Goal: Task Accomplishment & Management: Use online tool/utility

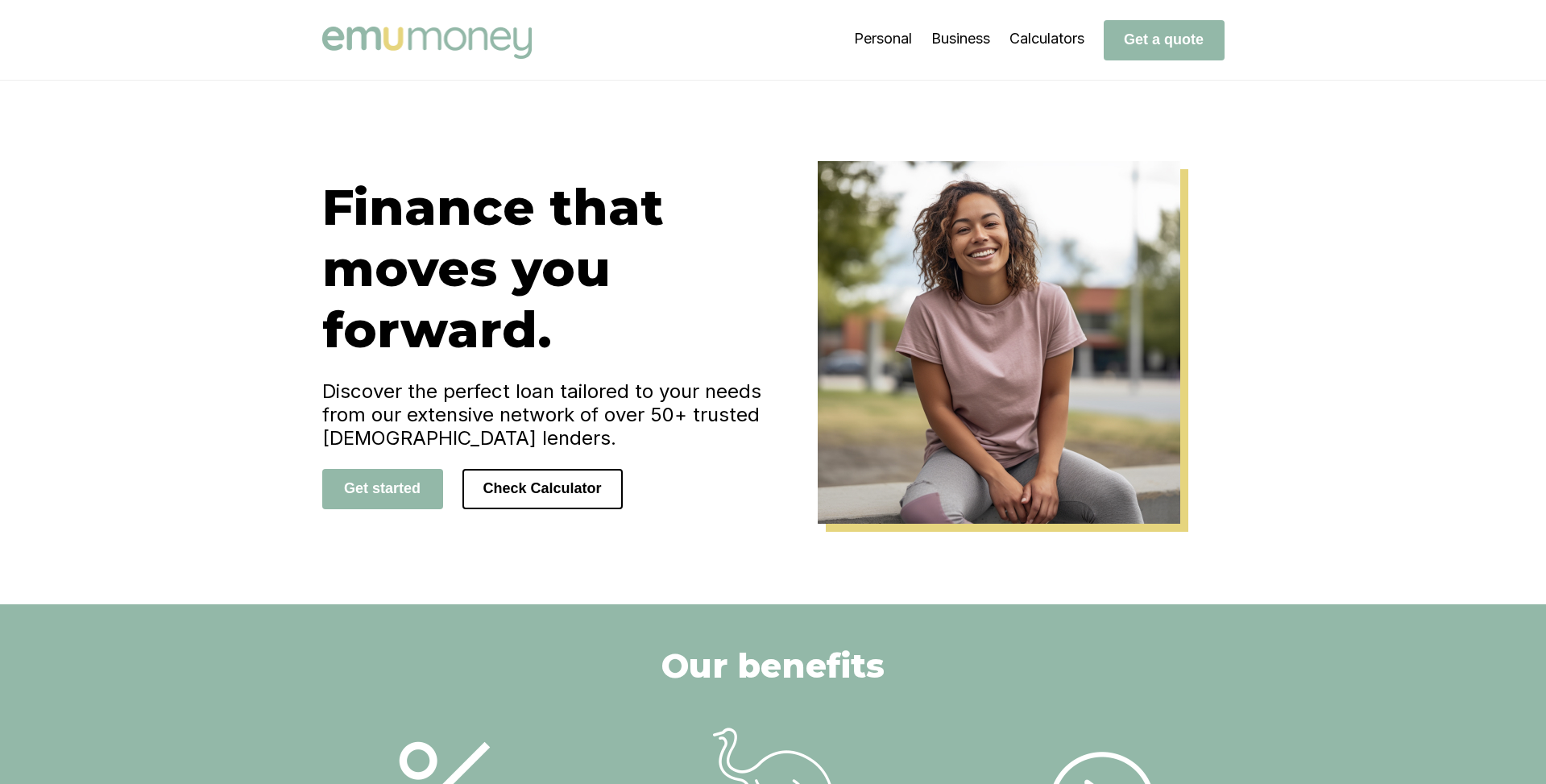
click at [148, 271] on div "Finance that moves you forward. Discover the perfect loan tailored to your need…" at bounding box center [773, 342] width 1546 height 523
click at [1313, 112] on div "Finance that moves you forward. Discover the perfect loan tailored to your need…" at bounding box center [773, 342] width 1546 height 523
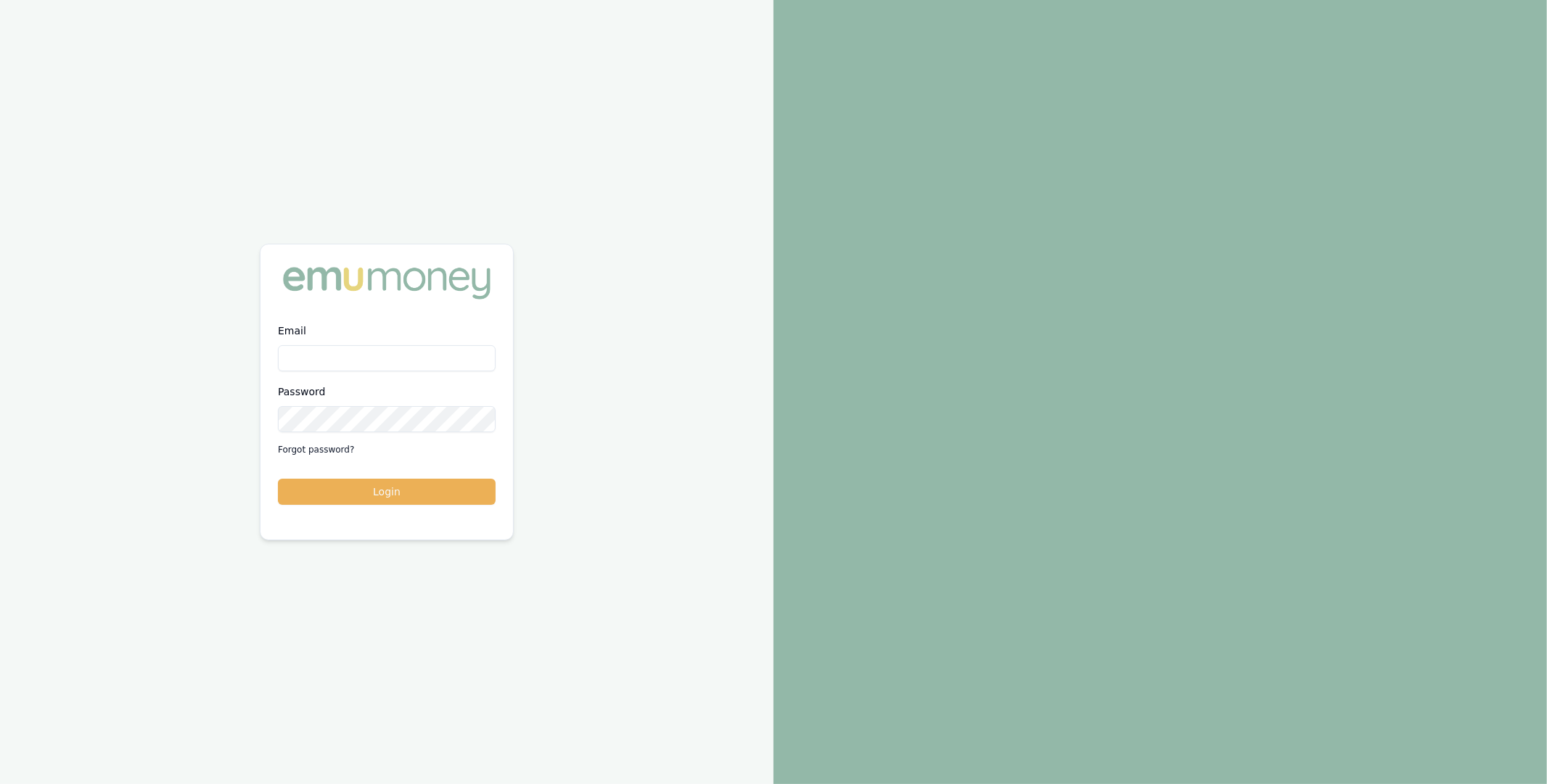
click at [366, 365] on input "Email" at bounding box center [387, 359] width 218 height 26
click at [0, 783] on com-1password-button at bounding box center [0, 784] width 0 height 0
type input "m@emumoney.com.au"
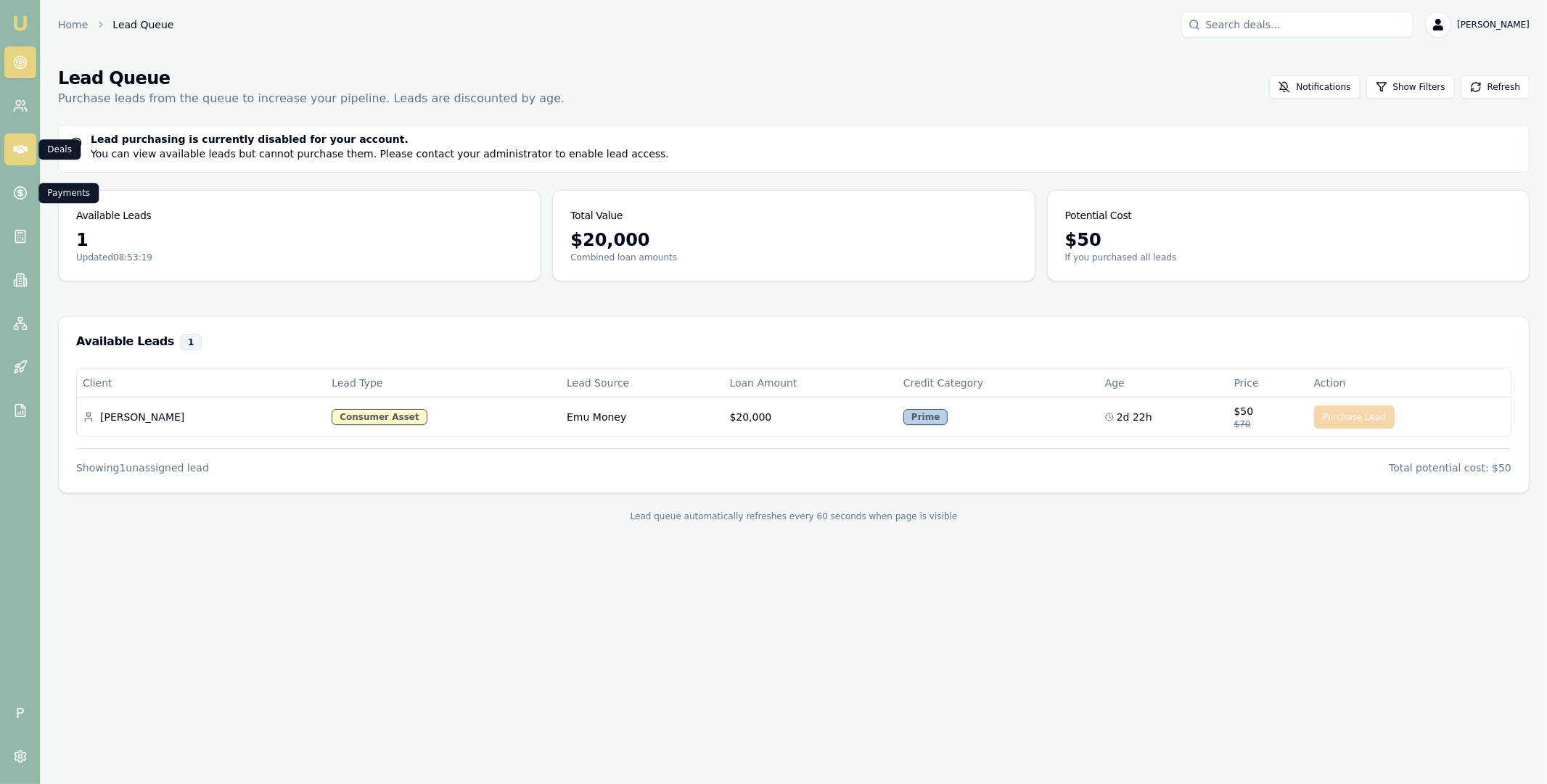
click at [21, 151] on icon at bounding box center [21, 149] width 15 height 9
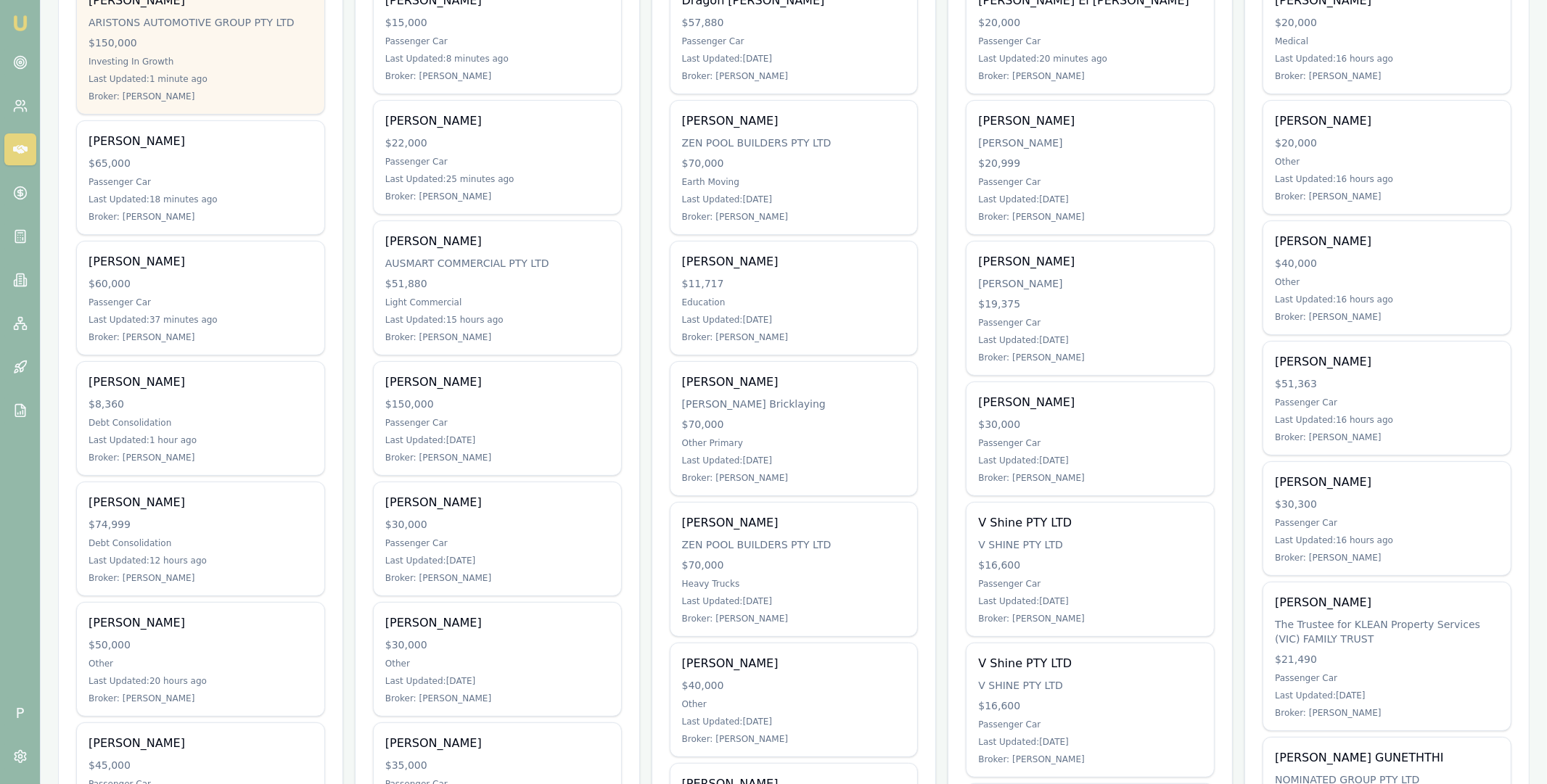
scroll to position [349, 0]
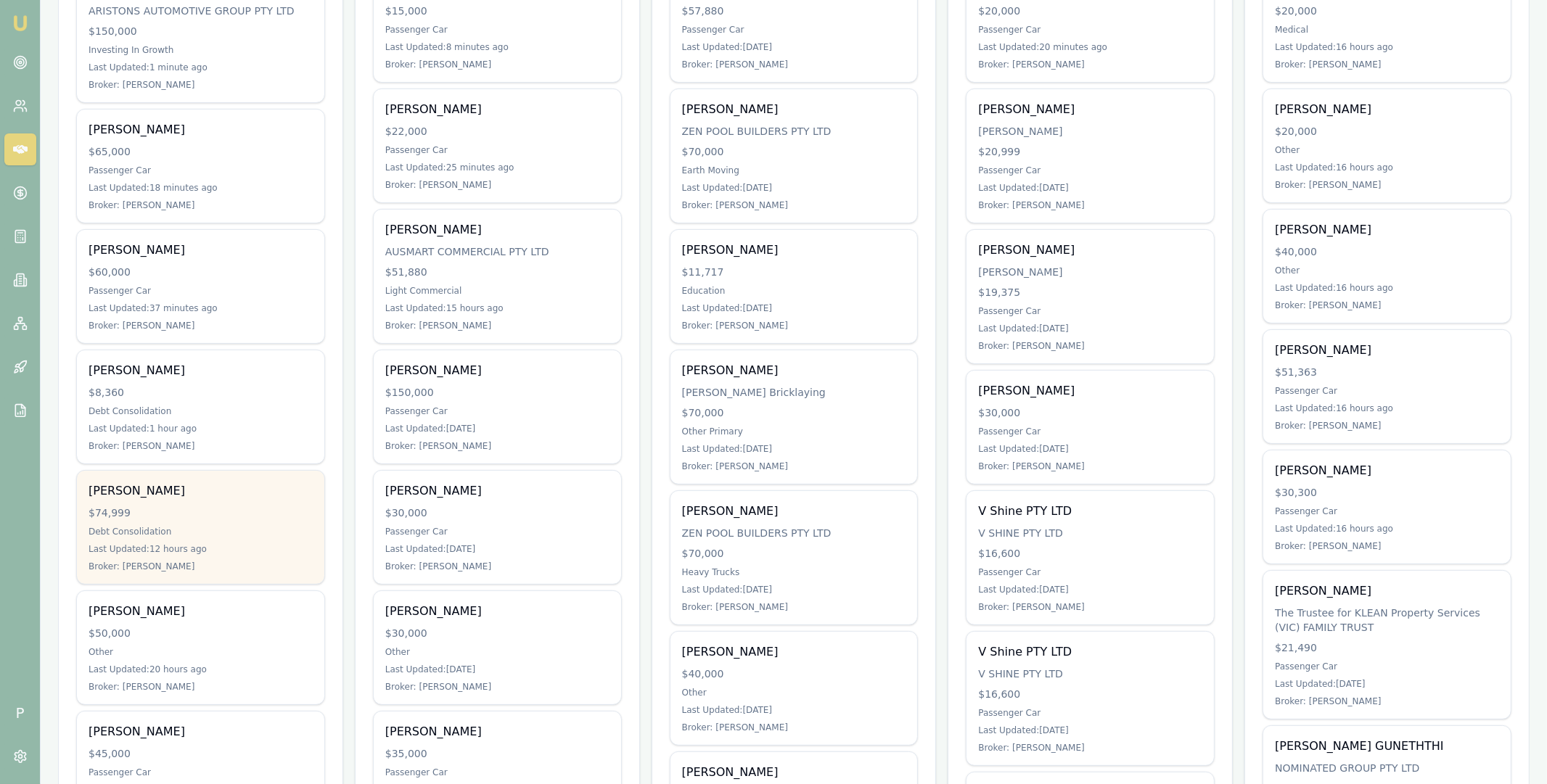
click at [224, 496] on div "[PERSON_NAME]" at bounding box center [200, 491] width 224 height 18
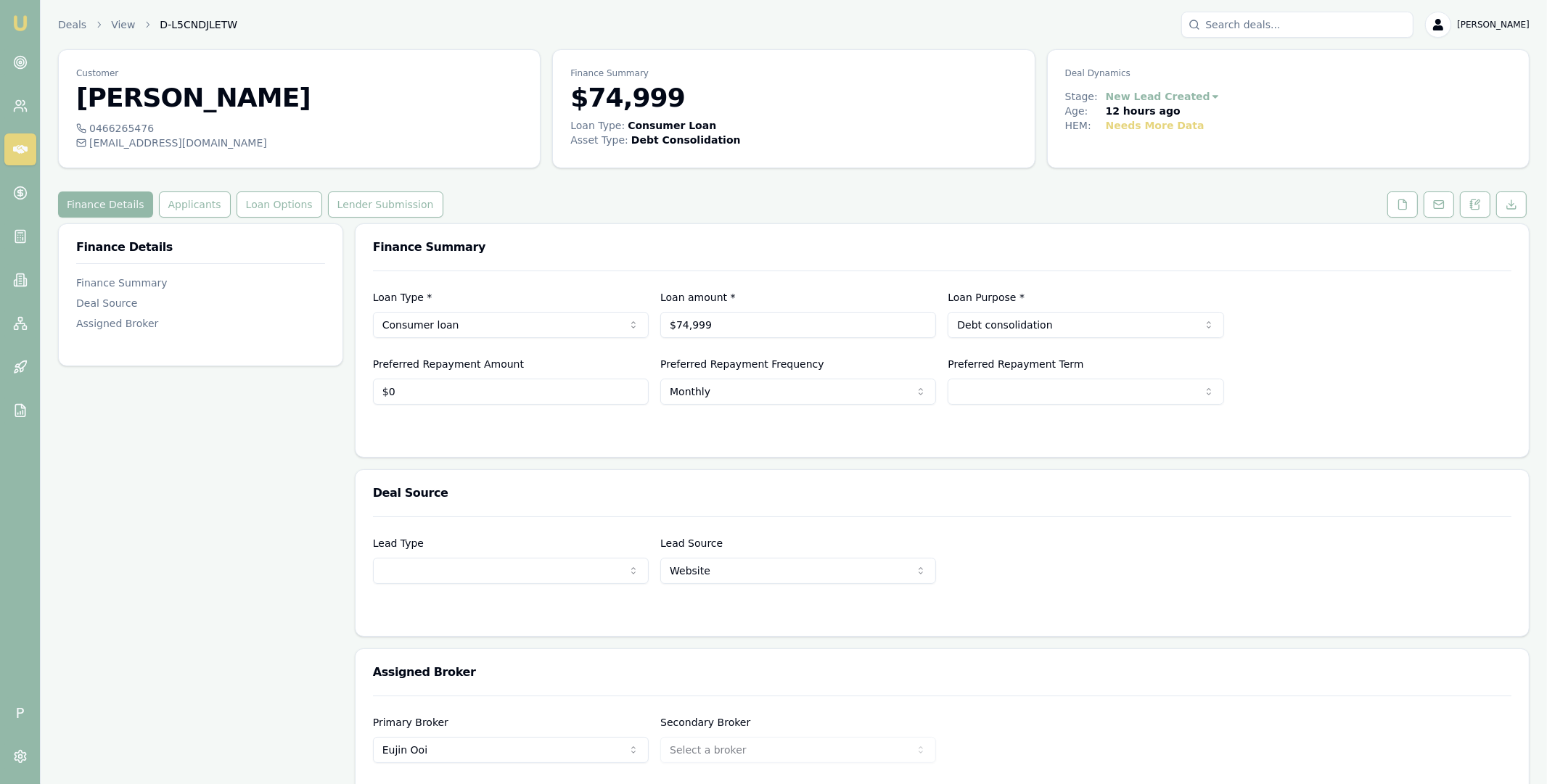
click at [188, 26] on span "D-L5CNDJLETW" at bounding box center [199, 25] width 78 height 15
copy span "D-L5CNDJLETW"
click at [263, 26] on div "Deals View D-L5CNDJLETW Matt Leeburn" at bounding box center [794, 25] width 1471 height 26
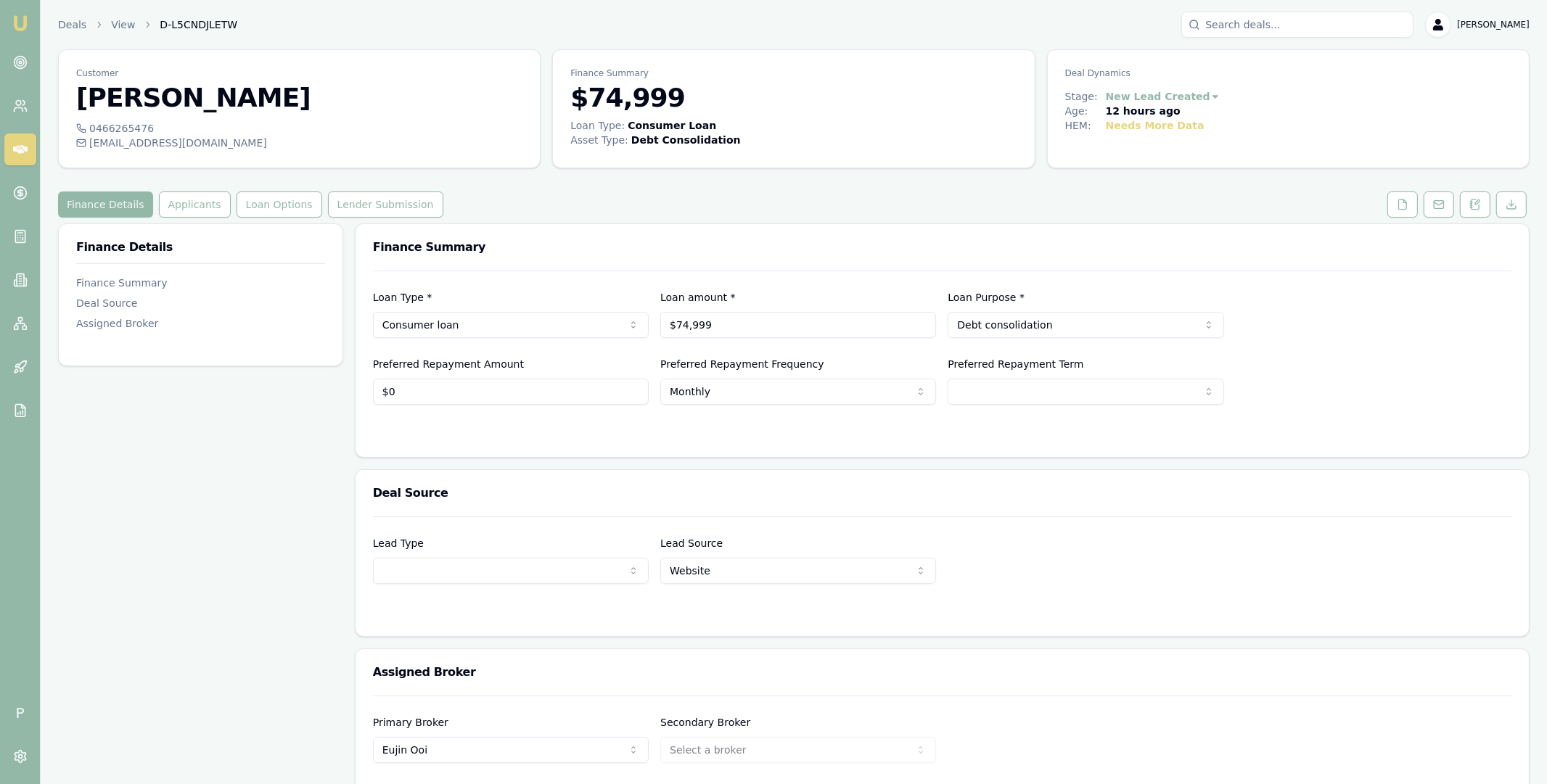
click at [122, 416] on div "Finance Details Finance Summary Deal Source Assigned Broker" at bounding box center [201, 527] width 285 height 607
click at [20, 187] on icon at bounding box center [21, 193] width 15 height 15
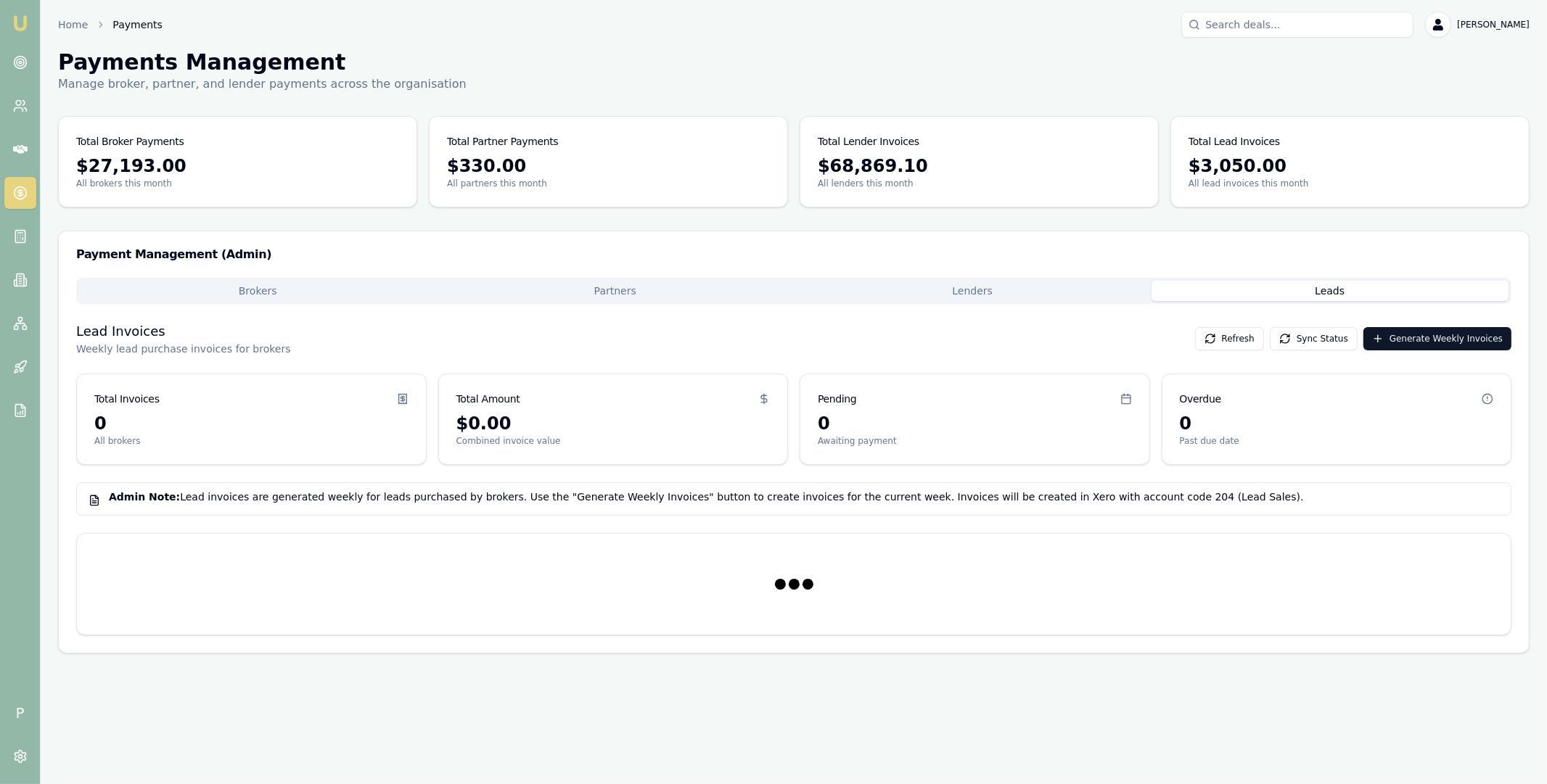
click at [1305, 293] on button "Leads" at bounding box center [1330, 291] width 358 height 21
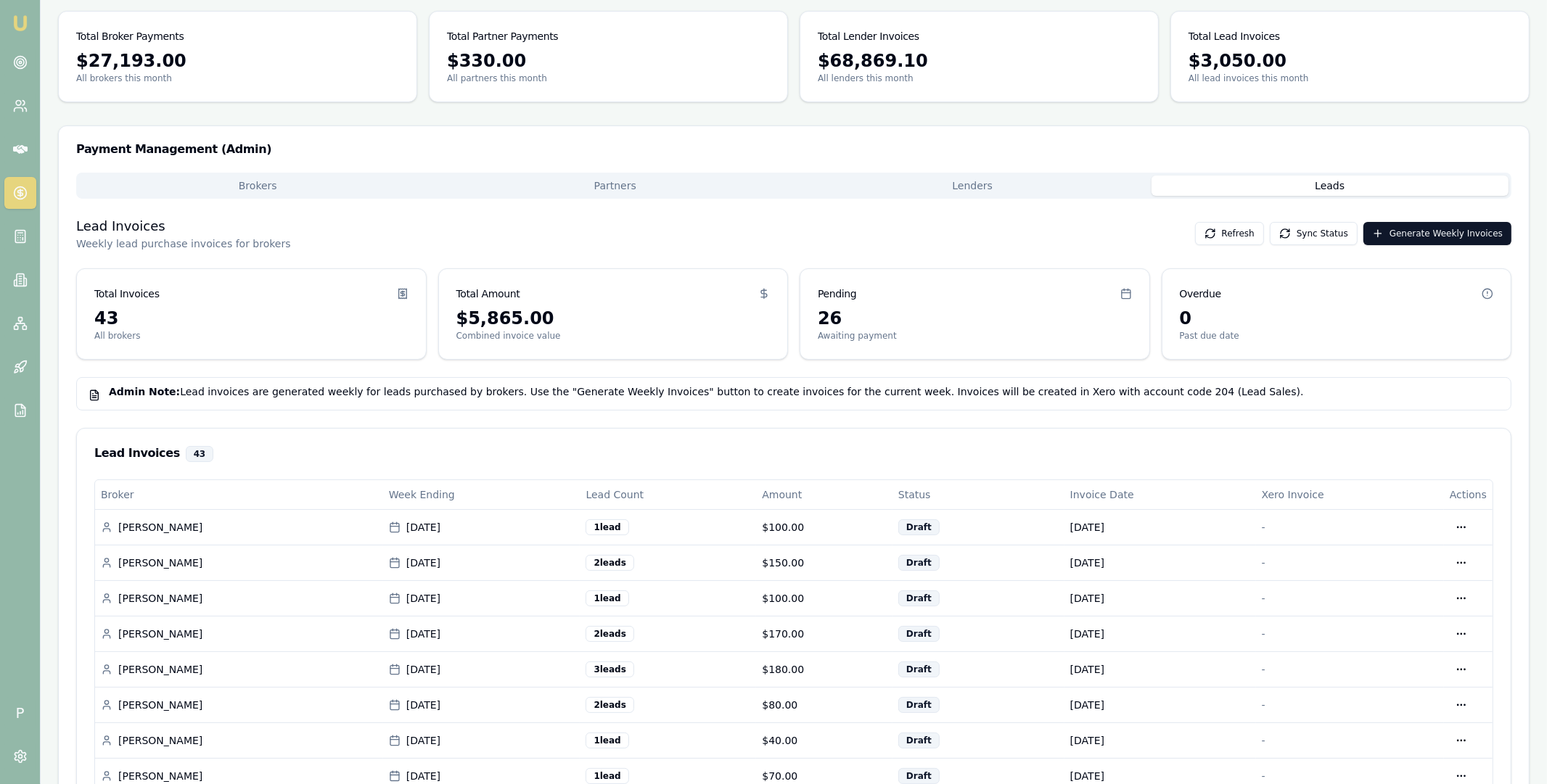
scroll to position [403, 0]
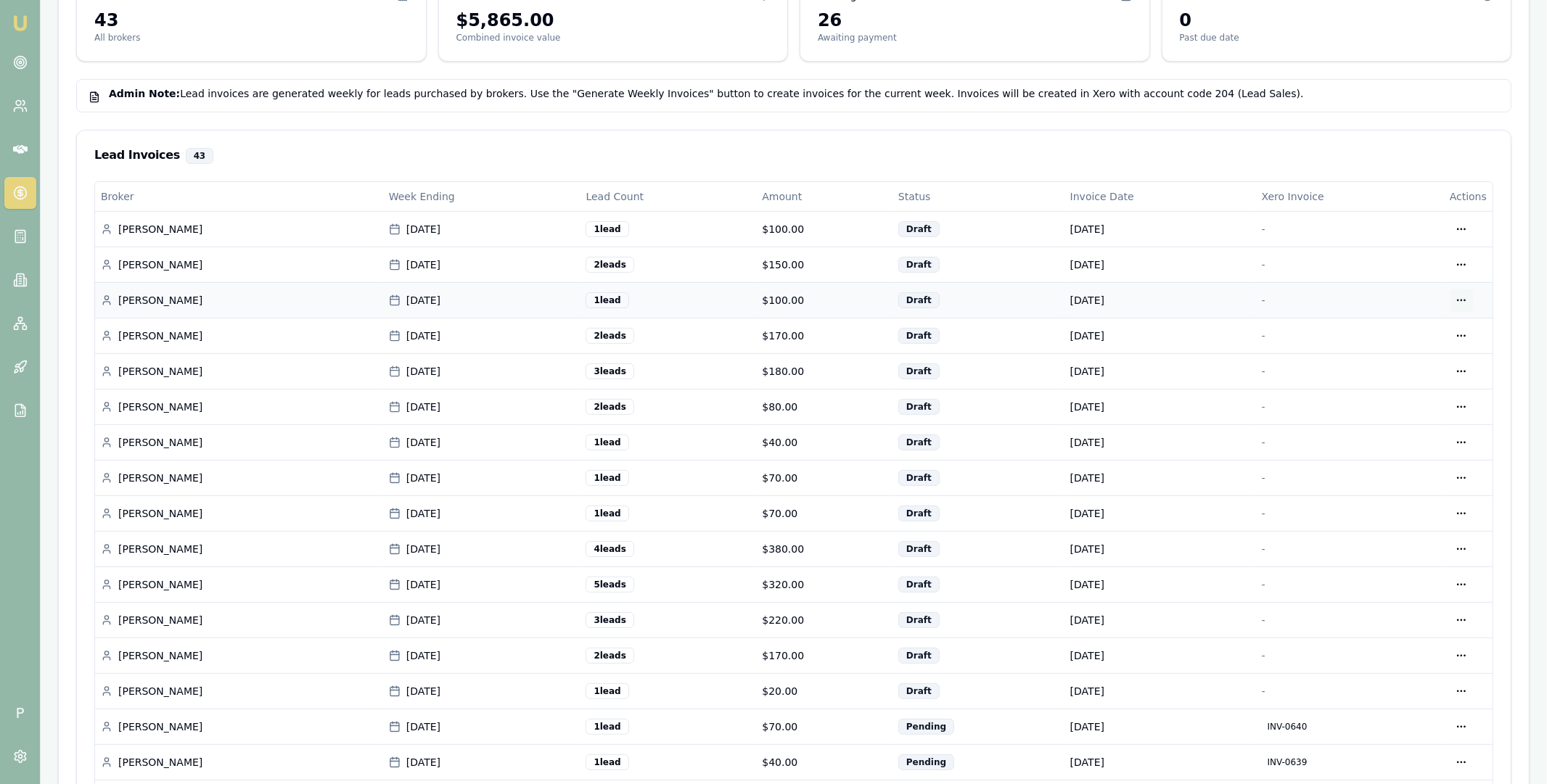
click at [1406, 358] on div "Edit Draft" at bounding box center [1420, 360] width 115 height 24
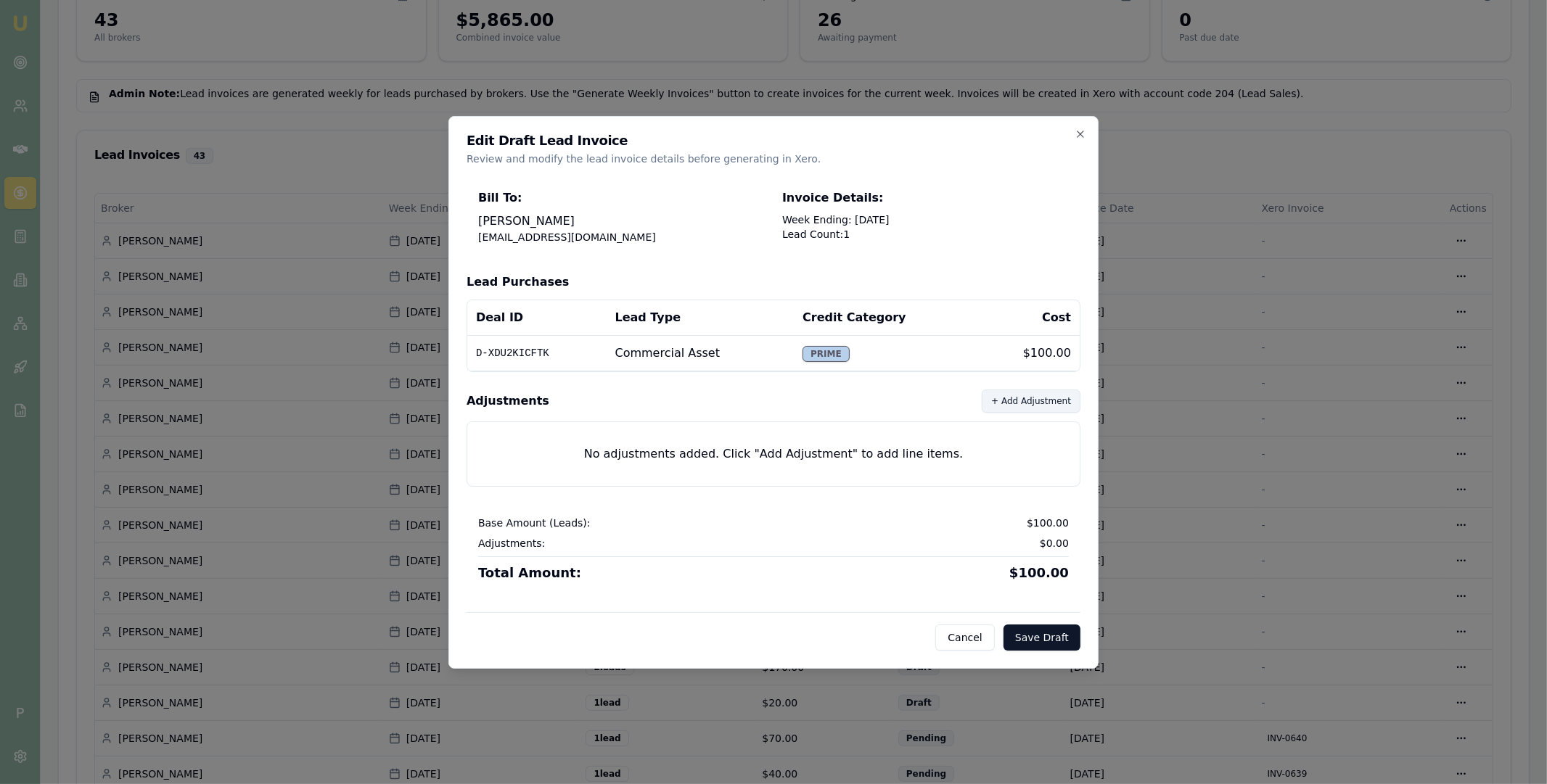
click at [1023, 405] on button "+ Add Adjustment" at bounding box center [1031, 402] width 99 height 24
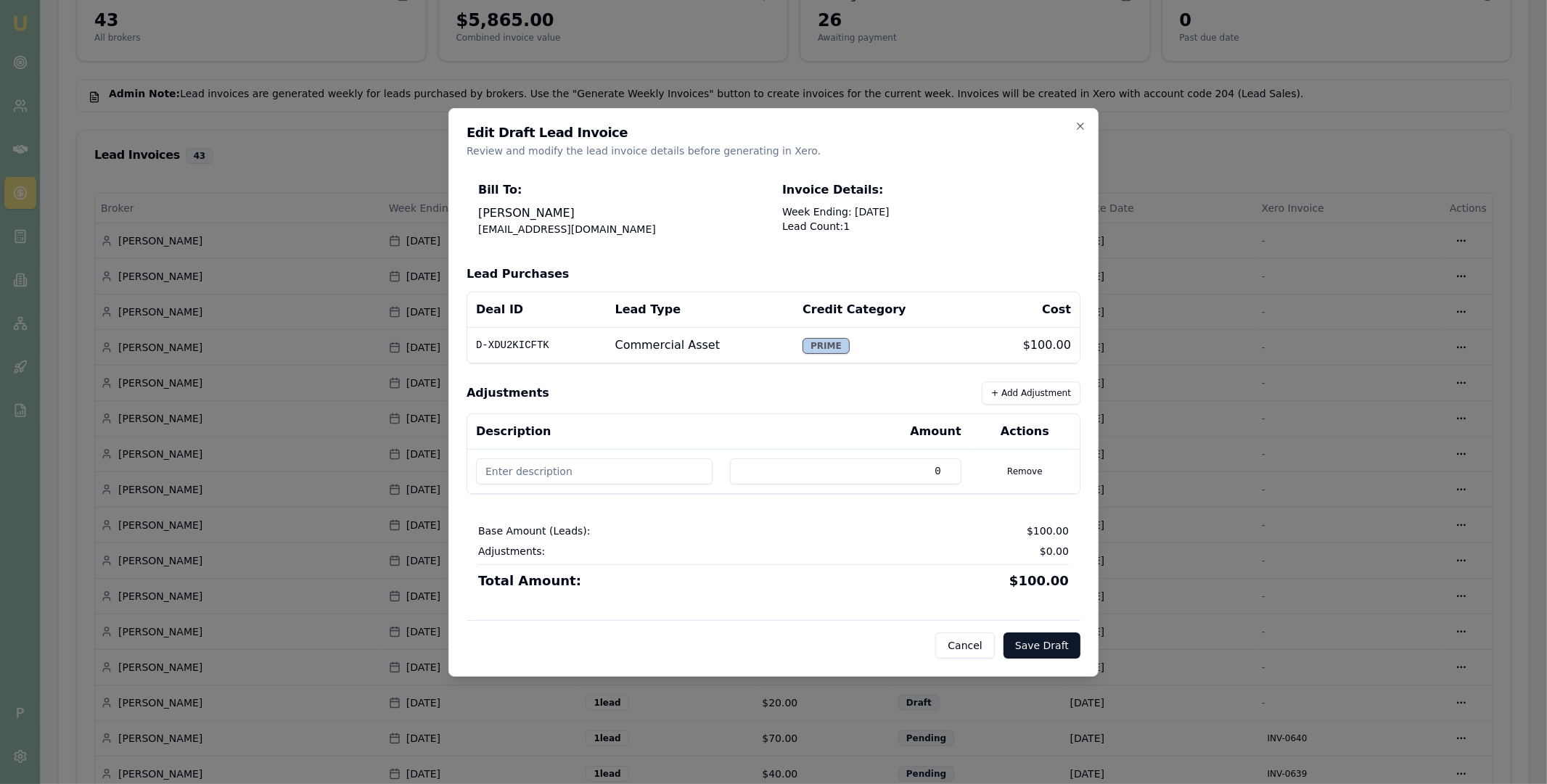
click at [620, 471] on input at bounding box center [594, 471] width 237 height 26
paste input "D-L5CNDJLETW"
type input "D-L5CNDJLETW refund"
drag, startPoint x: 625, startPoint y: 467, endPoint x: 481, endPoint y: 468, distance: 144.0
click at [481, 468] on input "D-L5CNDJLETW refund" at bounding box center [594, 471] width 237 height 26
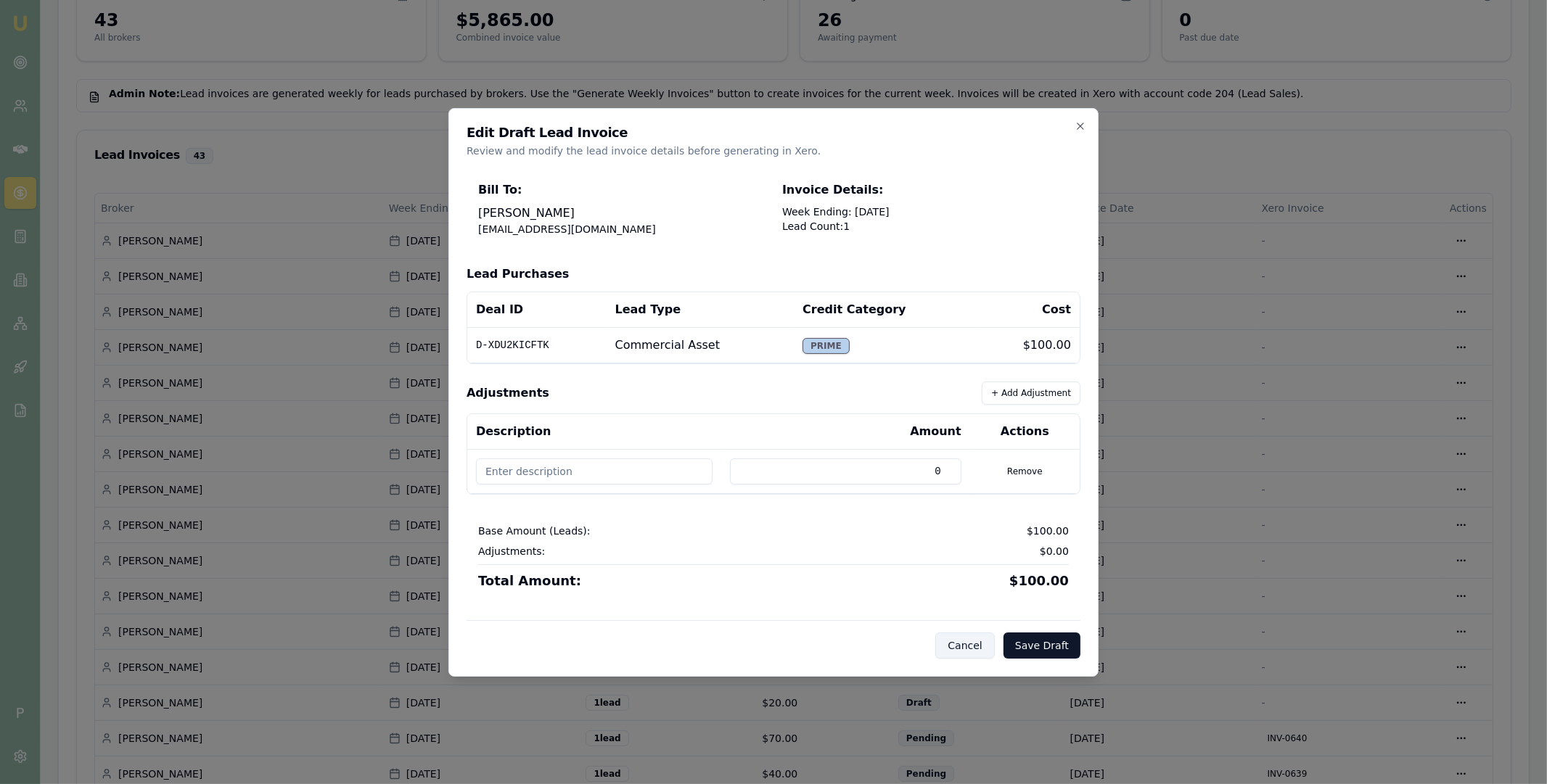
click at [951, 646] on button "Cancel" at bounding box center [964, 646] width 59 height 26
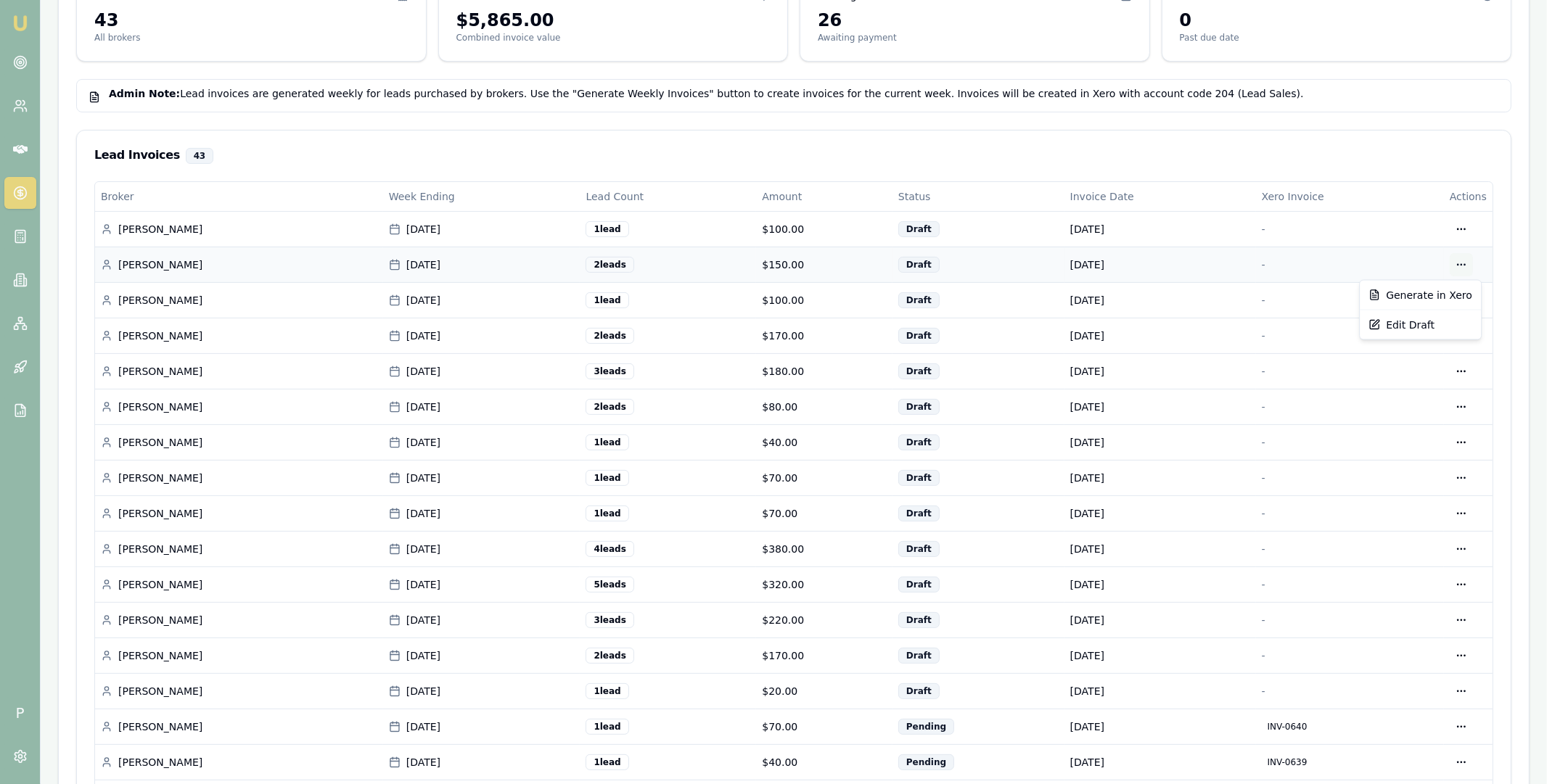
click at [1414, 324] on div "Edit Draft" at bounding box center [1420, 325] width 115 height 24
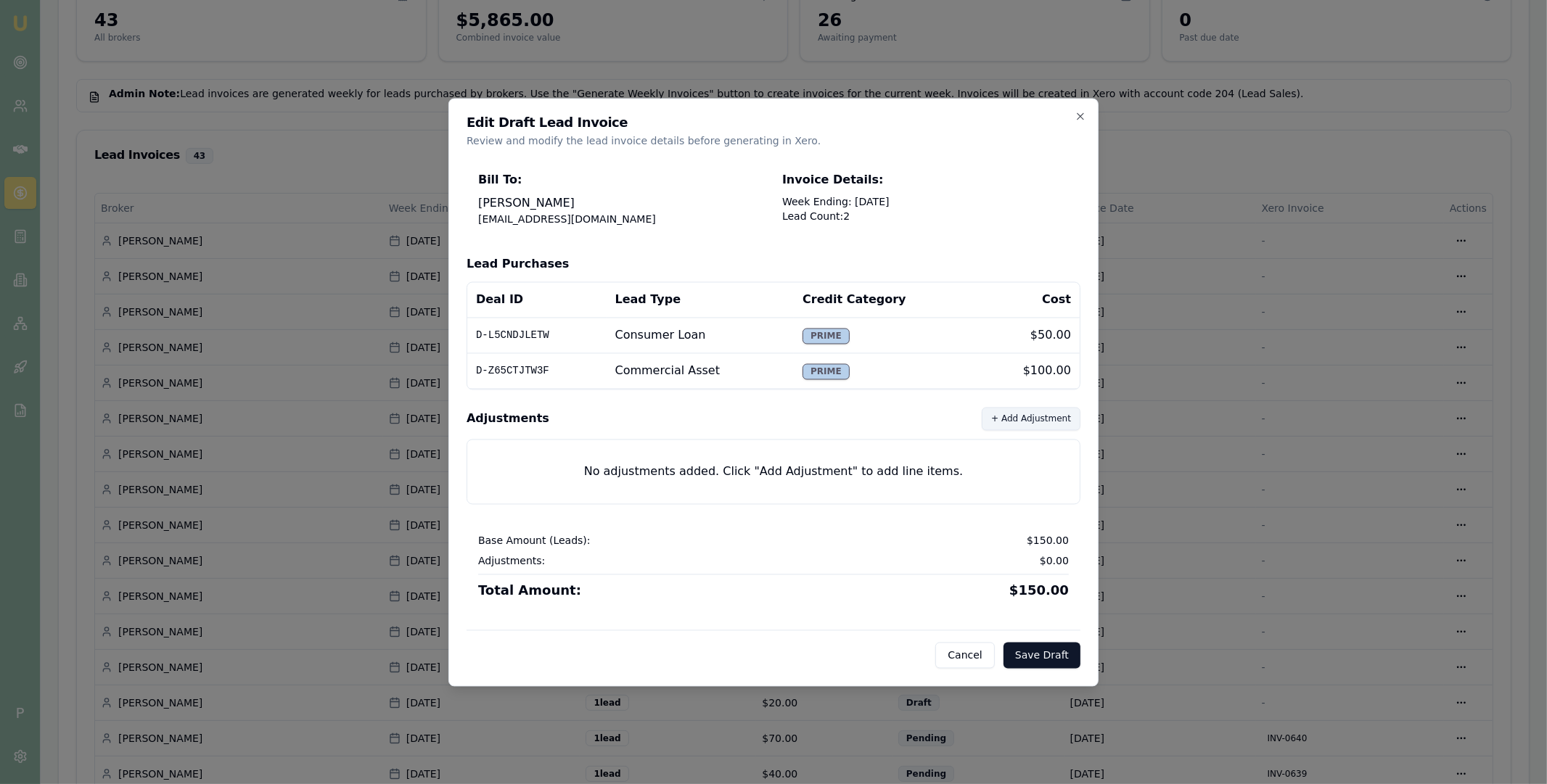
click at [1011, 418] on button "+ Add Adjustment" at bounding box center [1031, 418] width 99 height 24
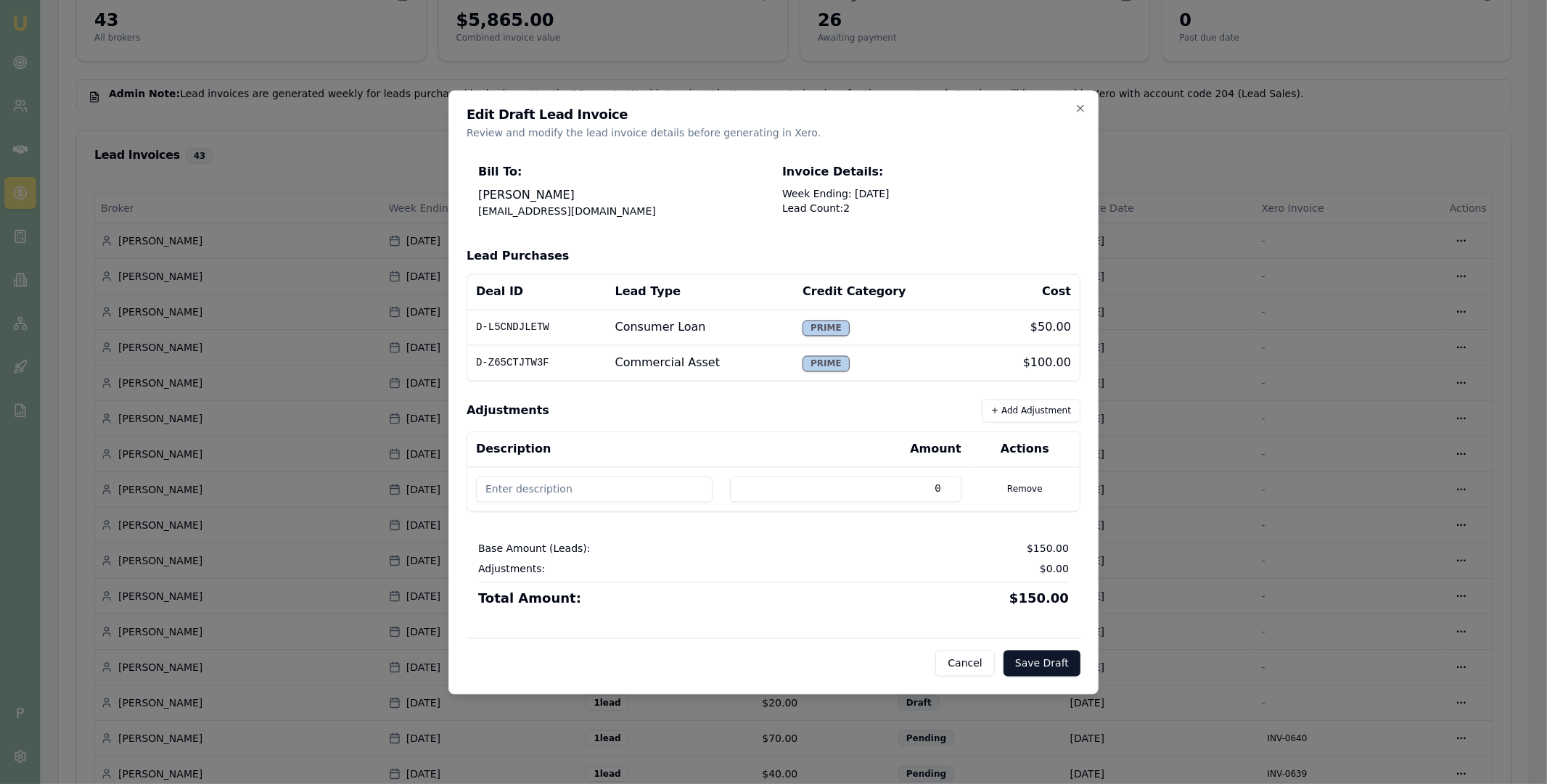
click at [597, 486] on input at bounding box center [594, 489] width 237 height 26
paste input "D-L5CNDJLETW refund"
type input "D-L5CNDJLETW refund"
click at [788, 487] on input "0" at bounding box center [845, 489] width 231 height 26
drag, startPoint x: 924, startPoint y: 486, endPoint x: 942, endPoint y: 486, distance: 18.0
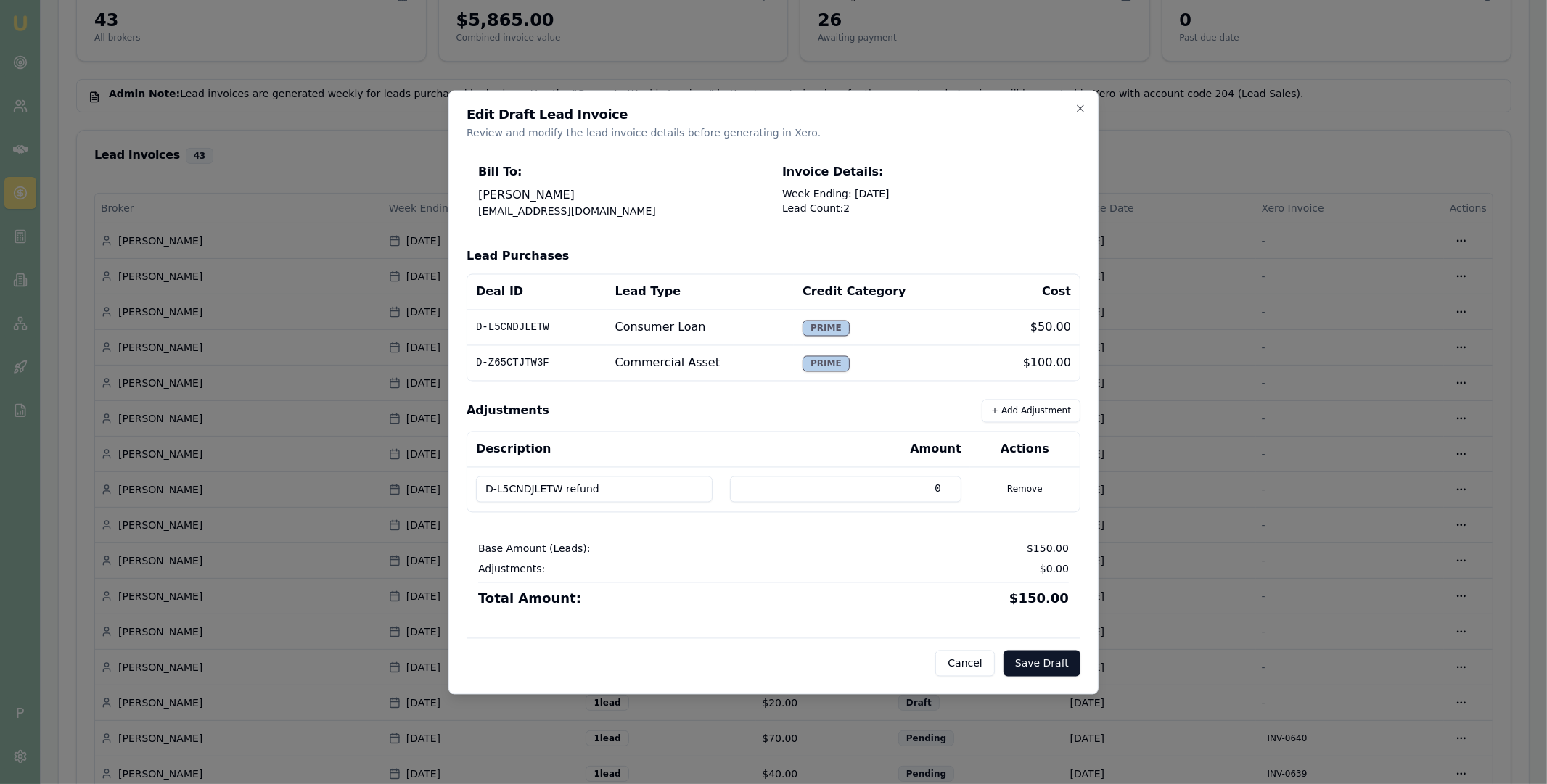
click at [942, 486] on input "0" at bounding box center [845, 489] width 231 height 26
click at [930, 492] on input "050" at bounding box center [845, 489] width 231 height 26
type input "-50"
click at [931, 527] on div "Bill To: Eujin Ooi eujin.ooi@emumoney.com.au Invoice Details: Week Ending: 21/0…" at bounding box center [773, 413] width 614 height 524
click at [1036, 660] on button "Save Draft" at bounding box center [1042, 663] width 77 height 26
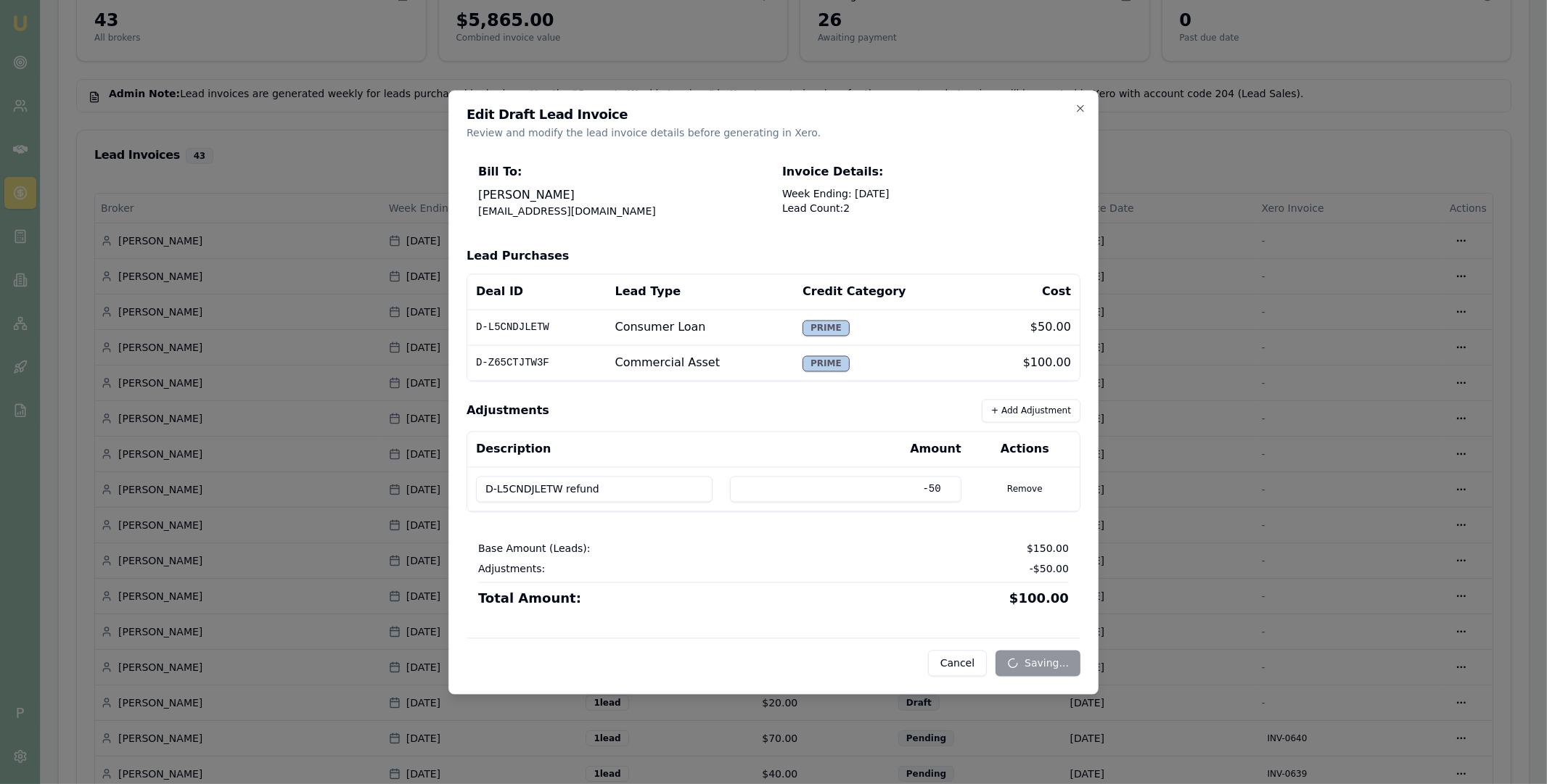
scroll to position [0, 0]
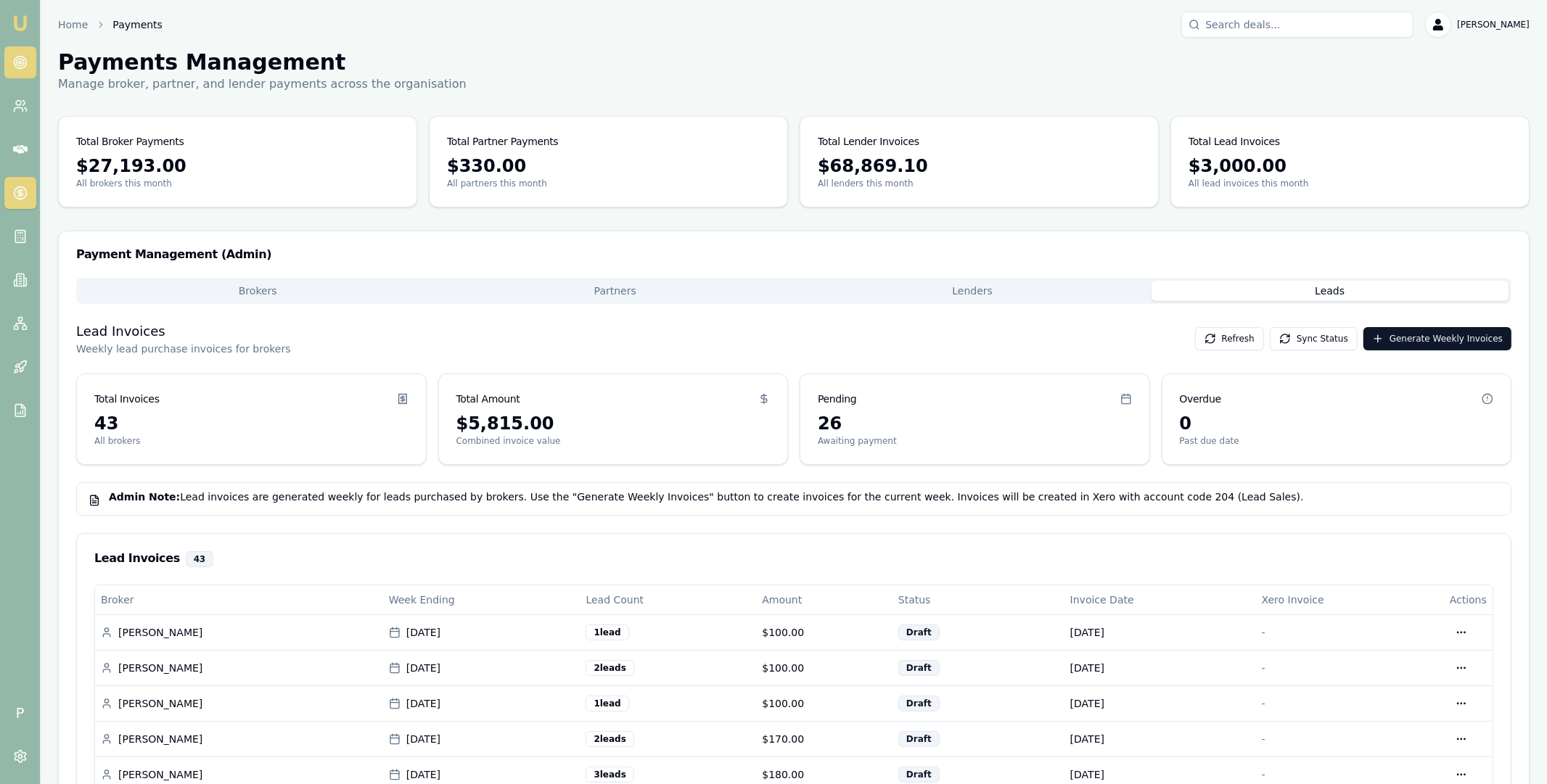
click at [23, 68] on icon at bounding box center [21, 63] width 15 height 15
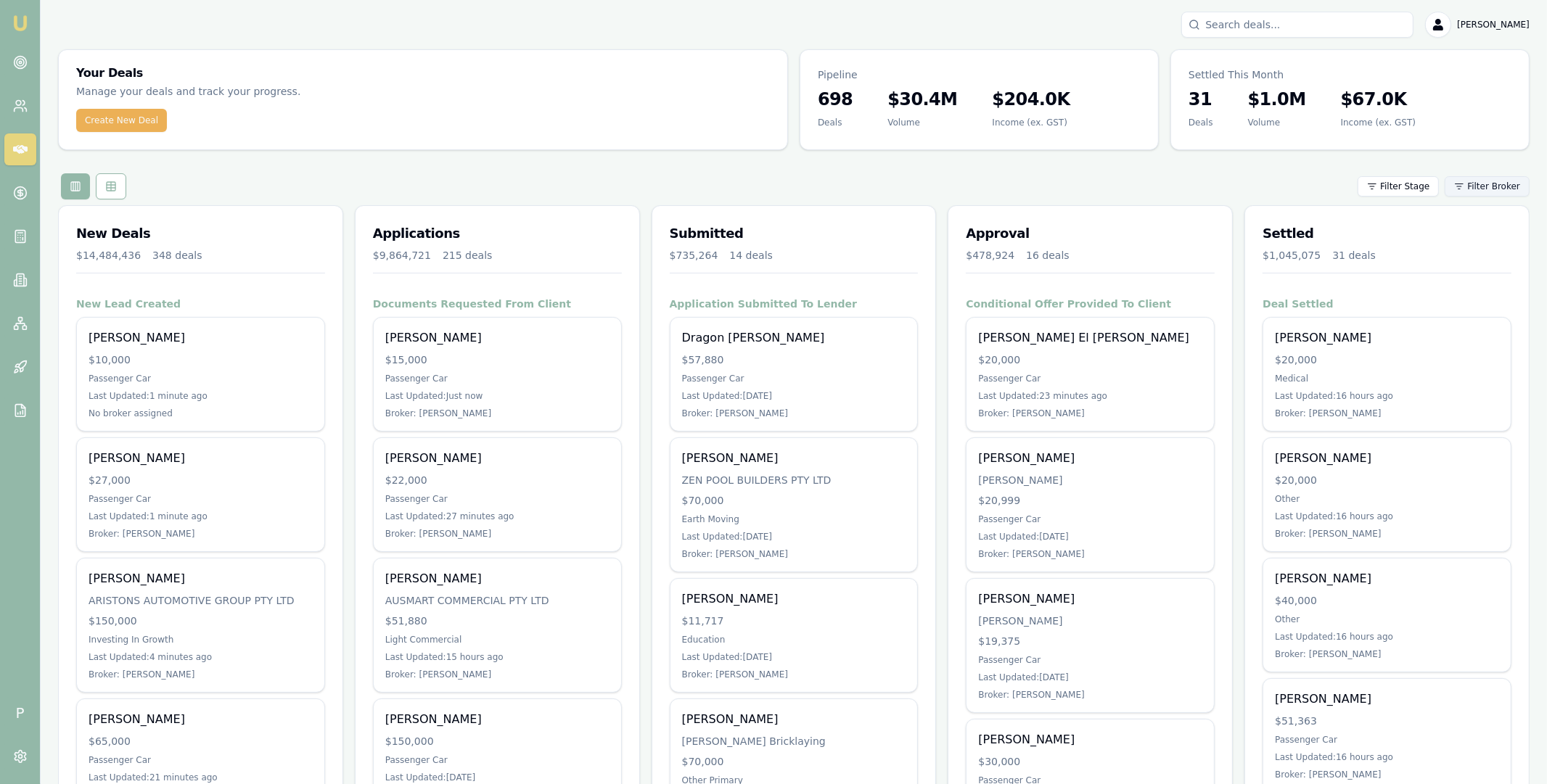
click at [1489, 187] on html "Emu Broker P Matt Leeburn Toggle Menu Your Deals Manage your deals and track yo…" at bounding box center [773, 392] width 1547 height 784
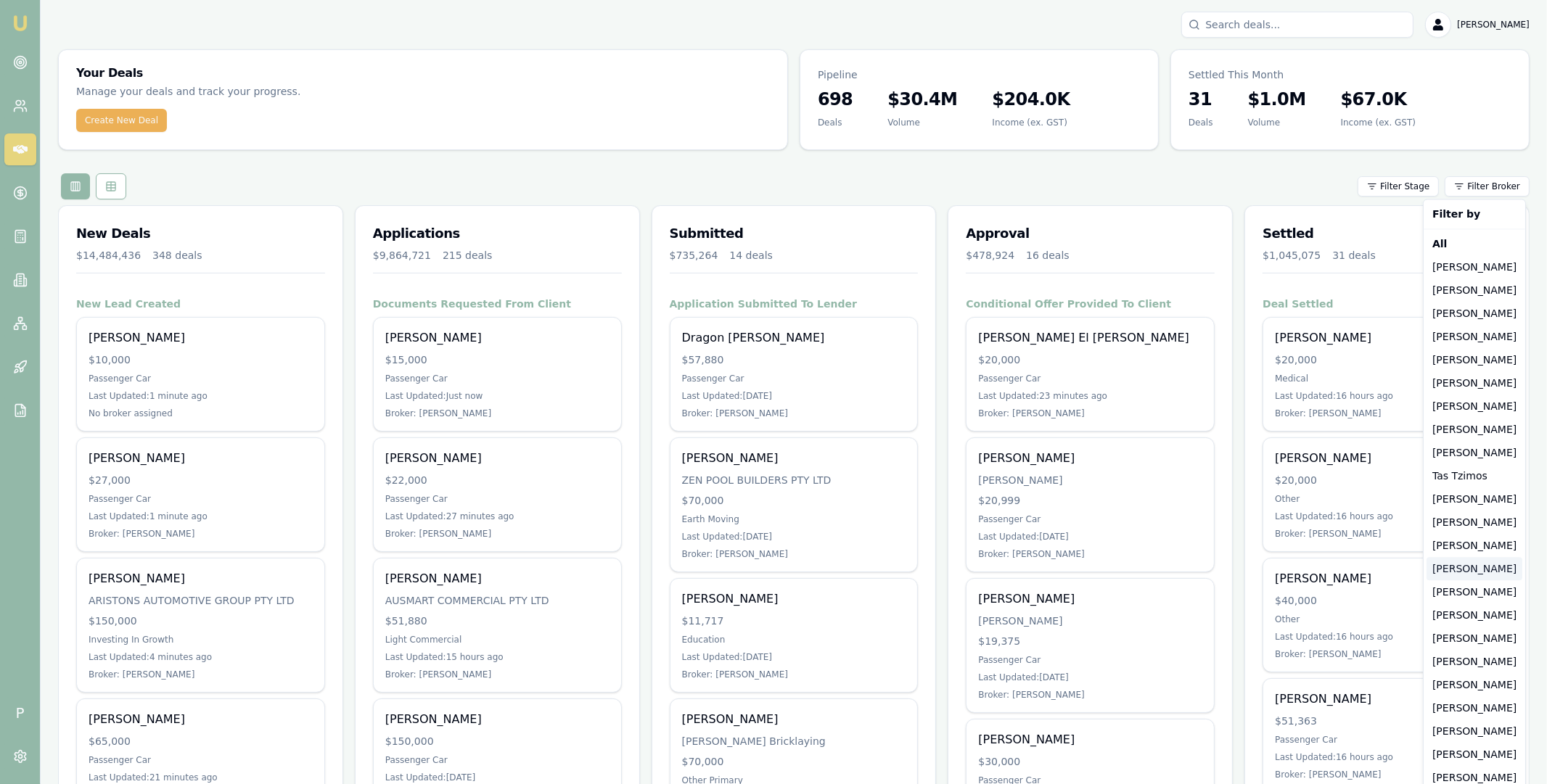
click at [1455, 563] on div "[PERSON_NAME]" at bounding box center [1474, 569] width 96 height 24
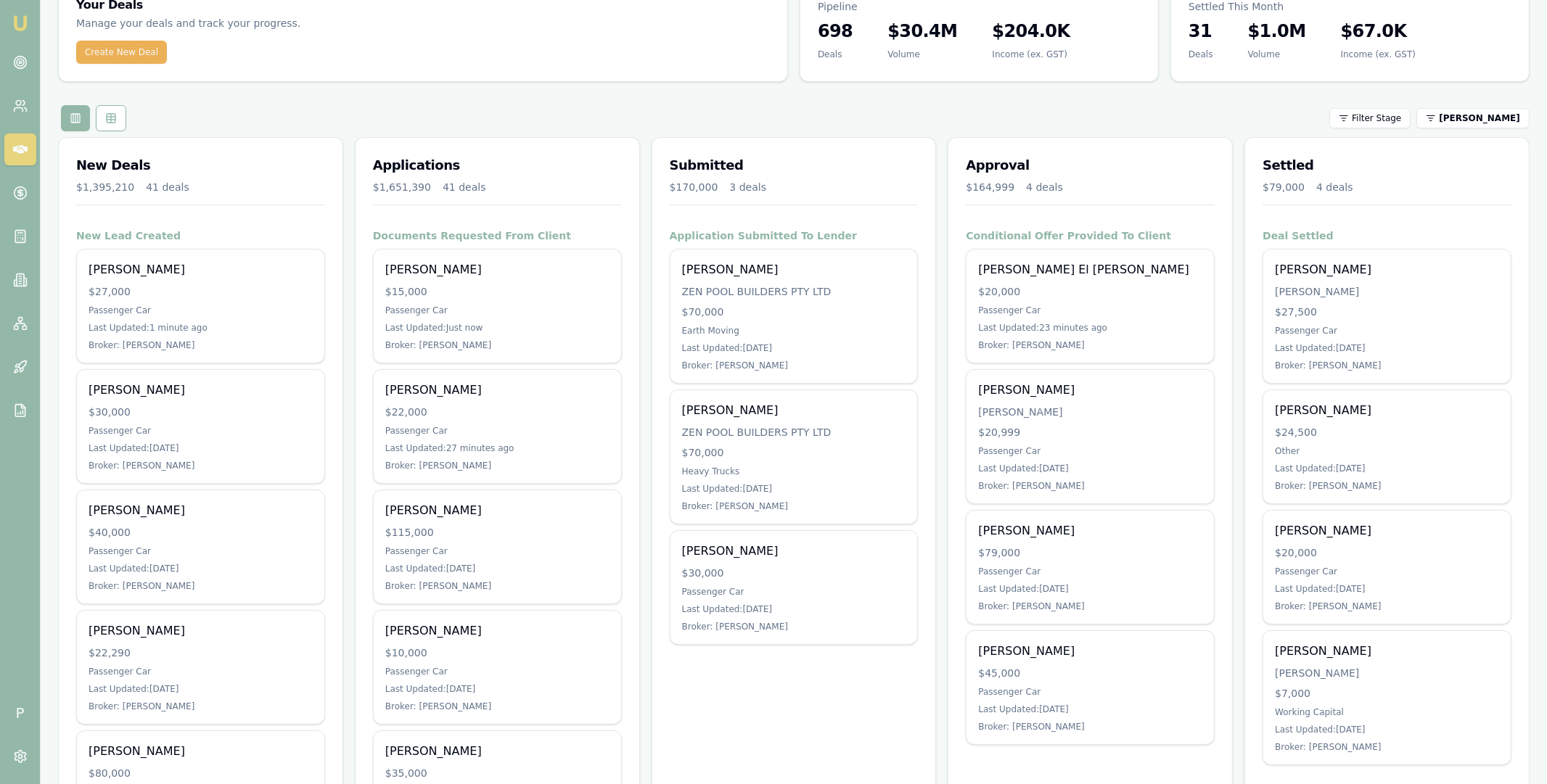
scroll to position [71, 0]
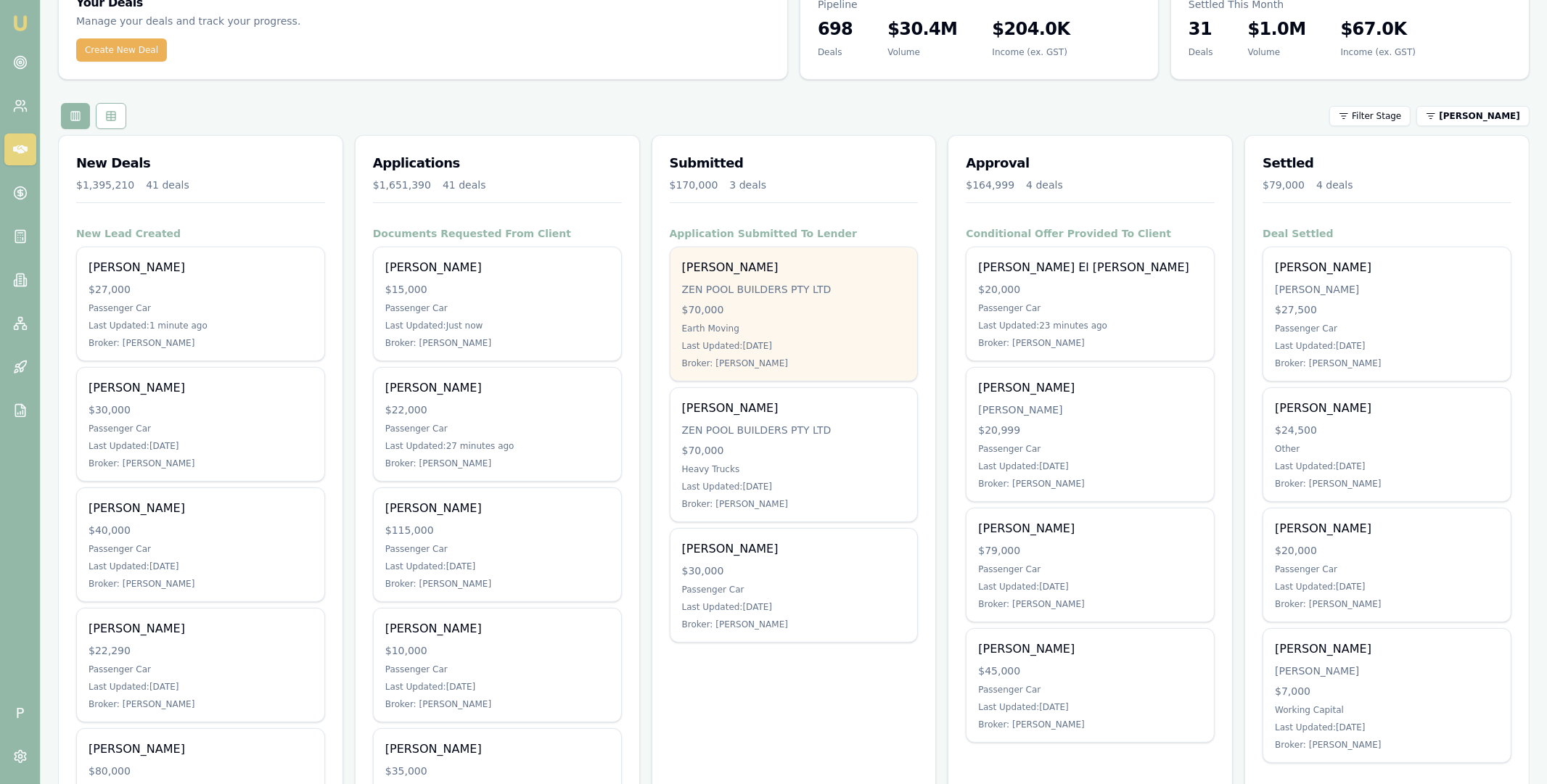
click at [755, 323] on div "Earth Moving" at bounding box center [794, 329] width 224 height 12
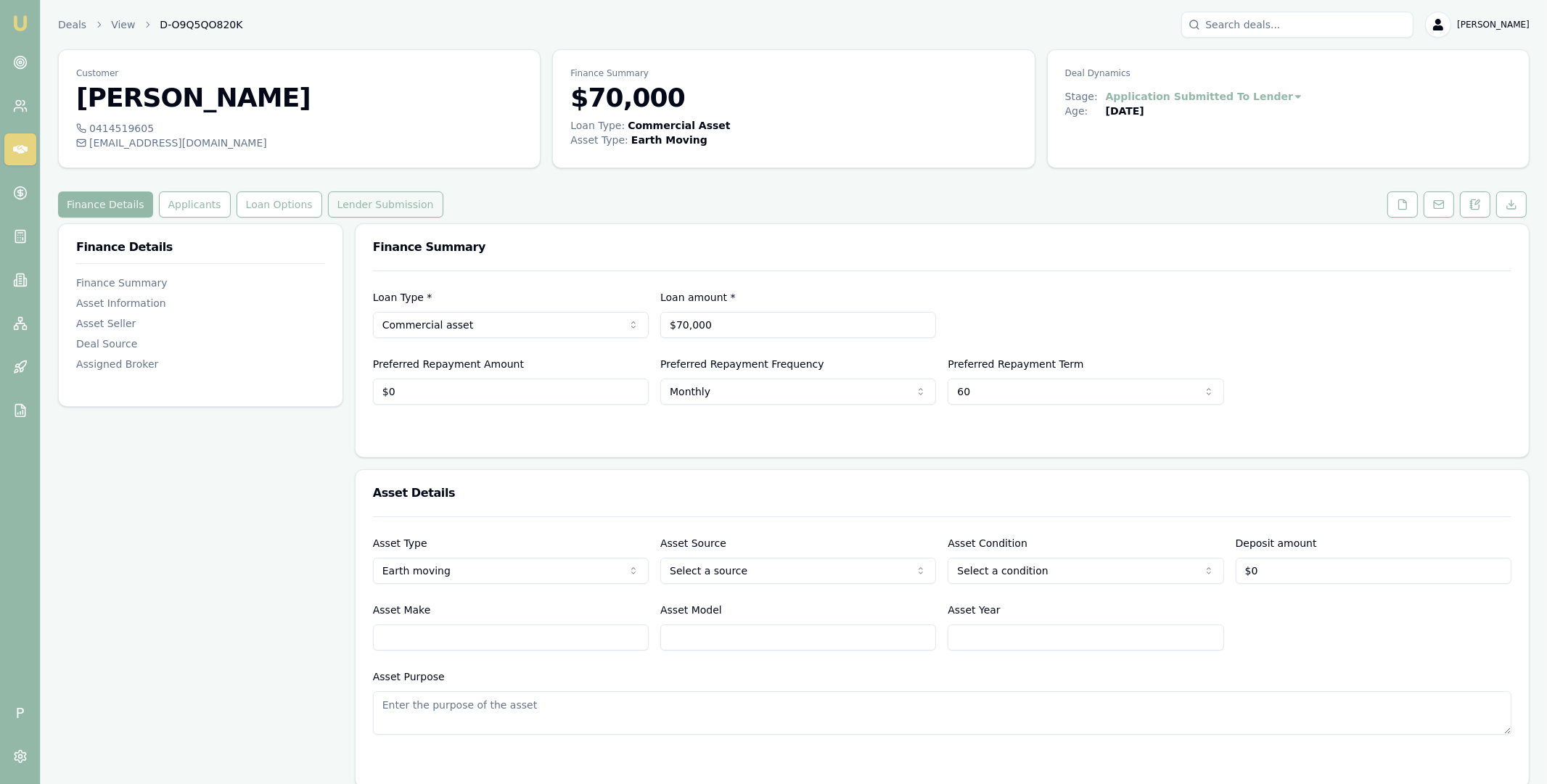
click at [402, 202] on button "Lender Submission" at bounding box center [385, 204] width 115 height 26
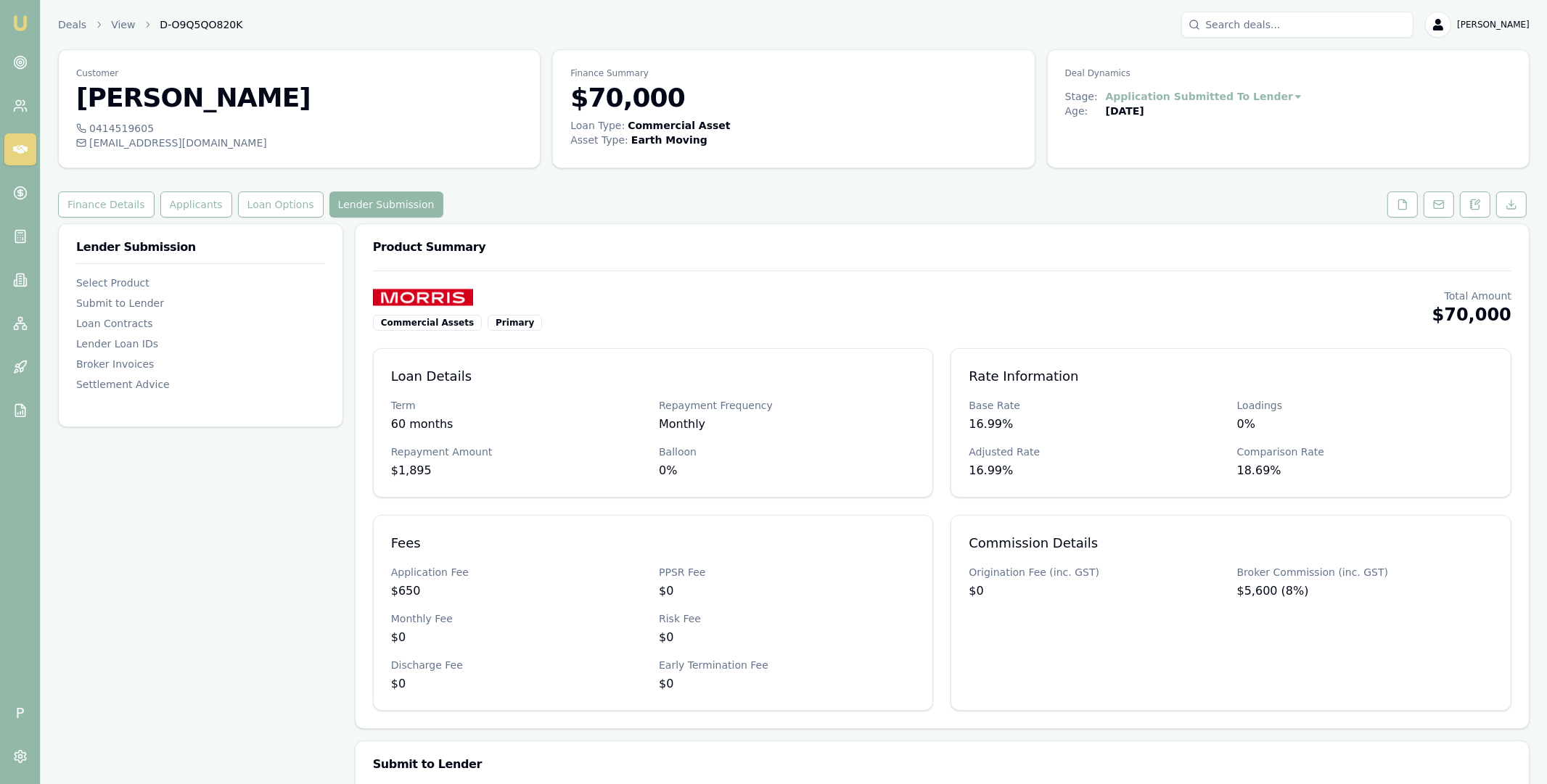
click at [20, 148] on icon at bounding box center [21, 149] width 15 height 15
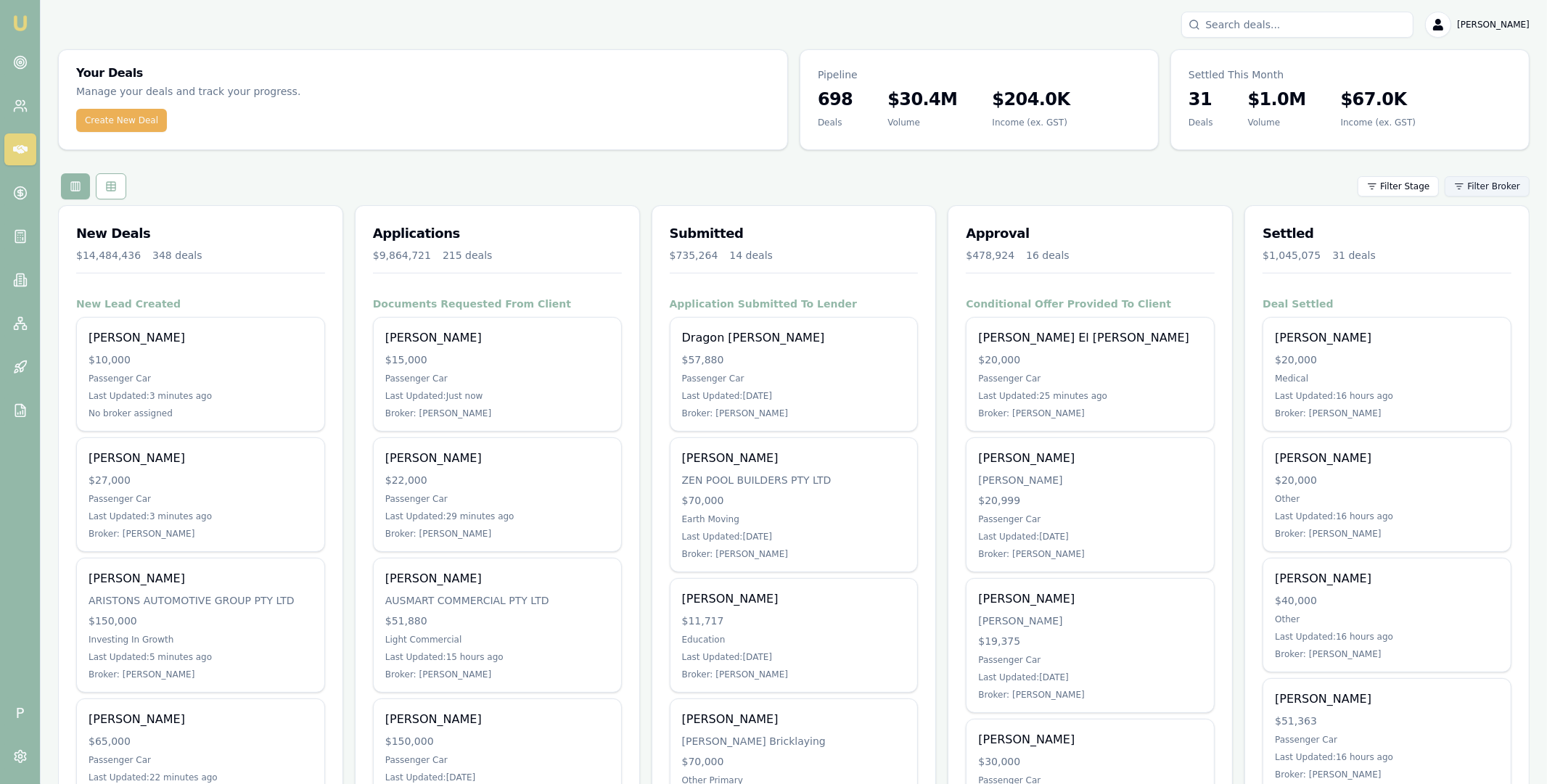
click at [1496, 186] on html "Emu Broker P Matt Leeburn Toggle Menu Your Deals Manage your deals and track yo…" at bounding box center [773, 392] width 1547 height 784
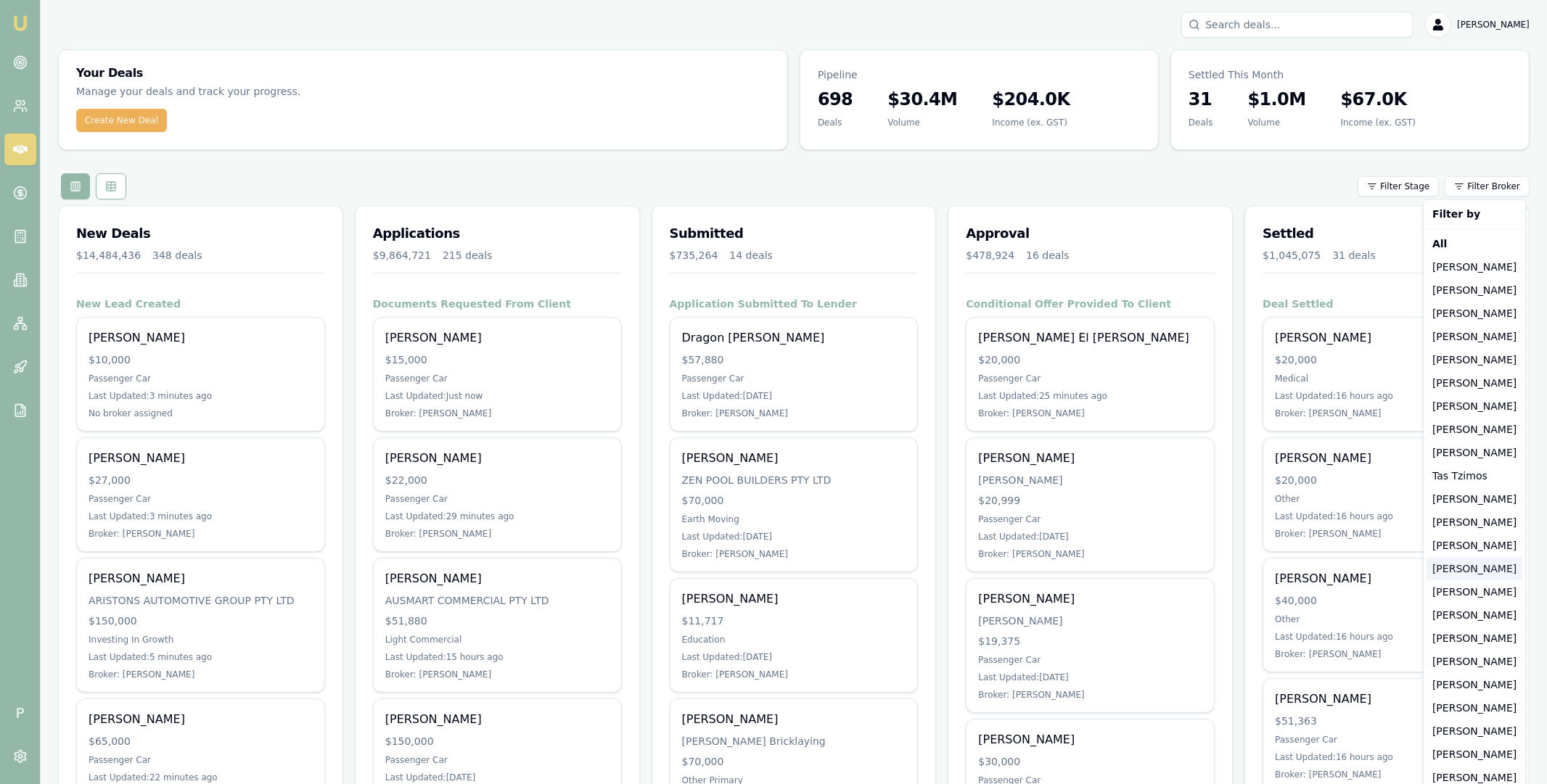
click at [1464, 570] on div "[PERSON_NAME]" at bounding box center [1474, 569] width 96 height 24
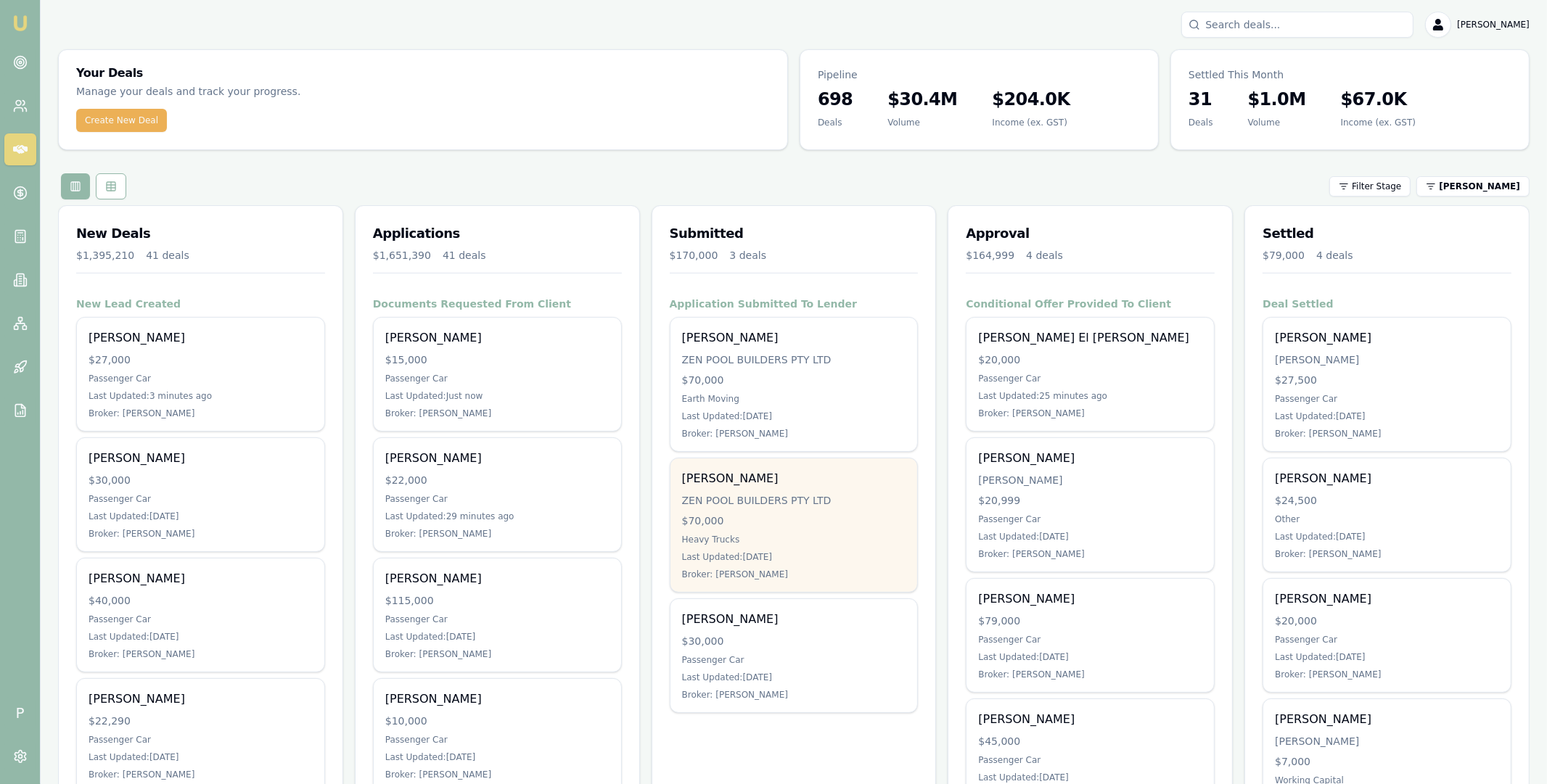
click at [822, 499] on div "ZEN POOL BUILDERS PTY LTD" at bounding box center [794, 501] width 224 height 15
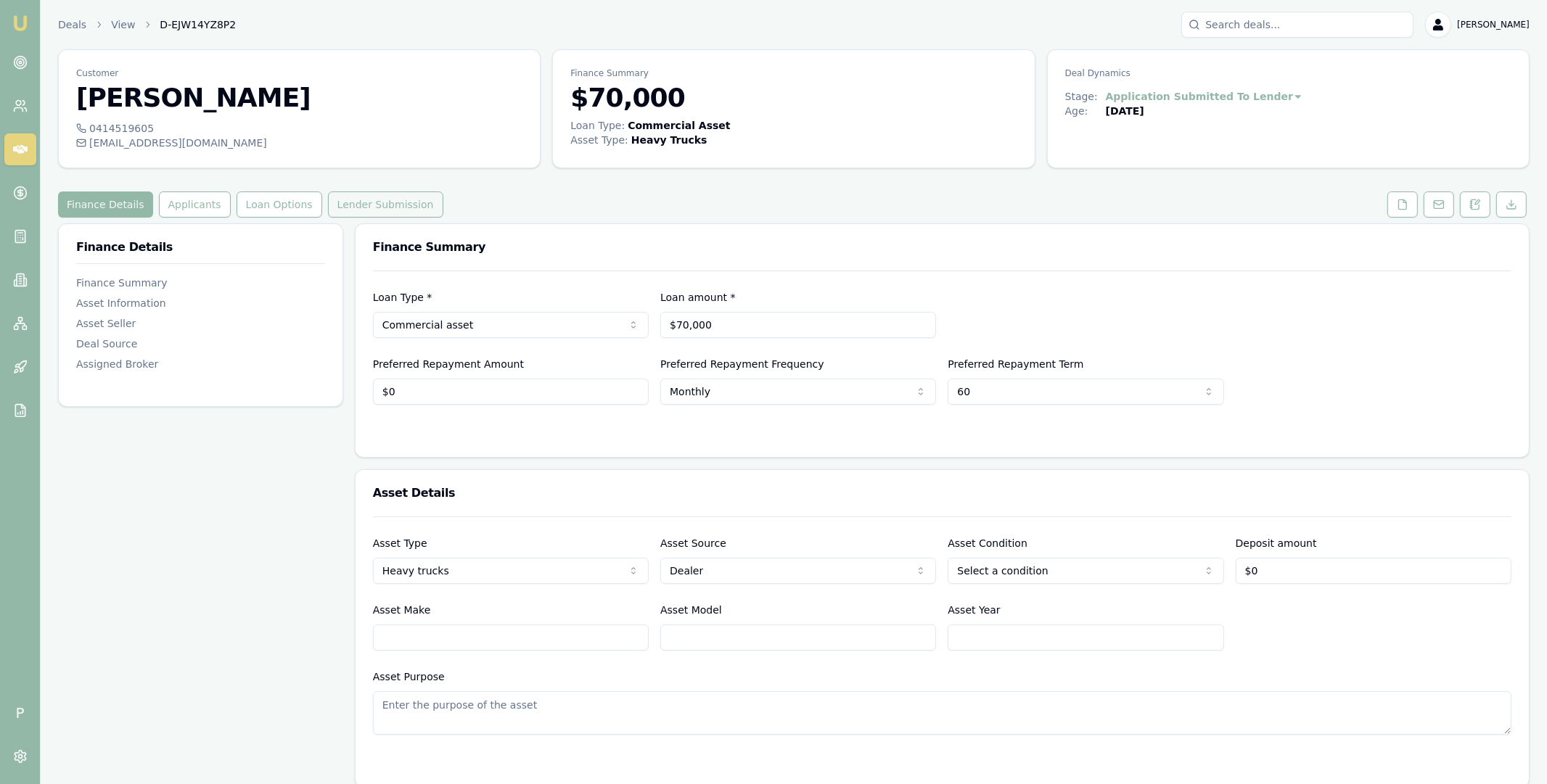
click at [418, 199] on button "Lender Submission" at bounding box center [385, 204] width 115 height 26
